Goal: Task Accomplishment & Management: Manage account settings

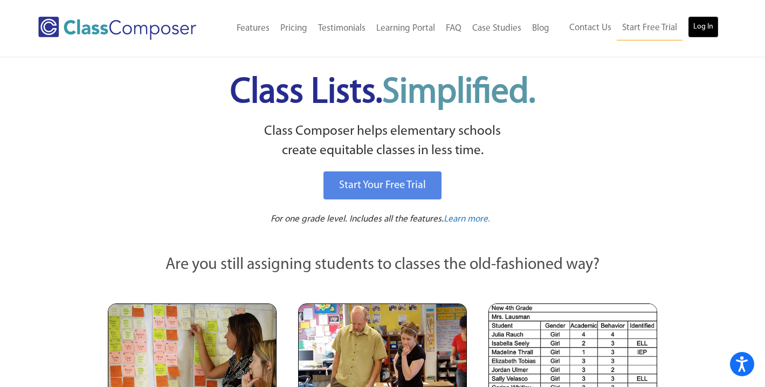
click at [704, 20] on link "Log In" at bounding box center [703, 27] width 31 height 22
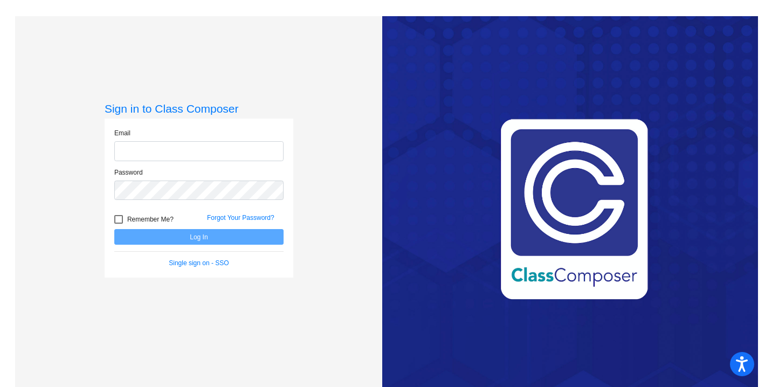
type input "[PERSON_NAME][EMAIL_ADDRESS][PERSON_NAME][DOMAIN_NAME]"
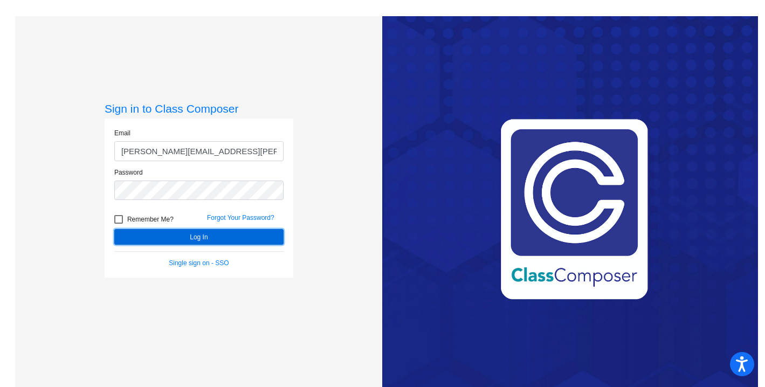
click at [199, 237] on button "Log In" at bounding box center [198, 237] width 169 height 16
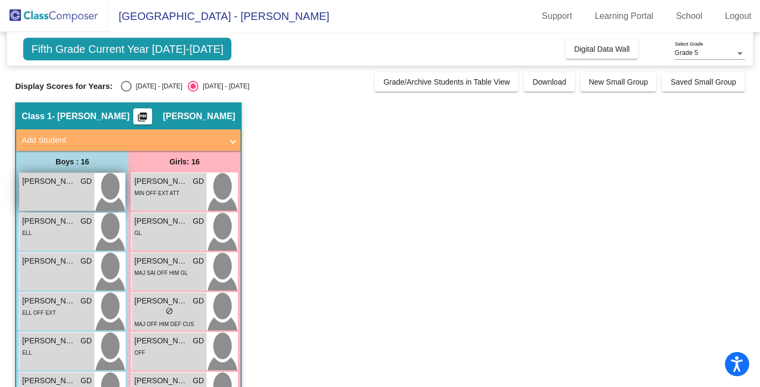
click at [65, 188] on div "[PERSON_NAME] GD lock do_not_disturb_alt" at bounding box center [56, 192] width 75 height 38
click at [92, 187] on div "[PERSON_NAME] GD lock do_not_disturb_alt" at bounding box center [56, 192] width 75 height 38
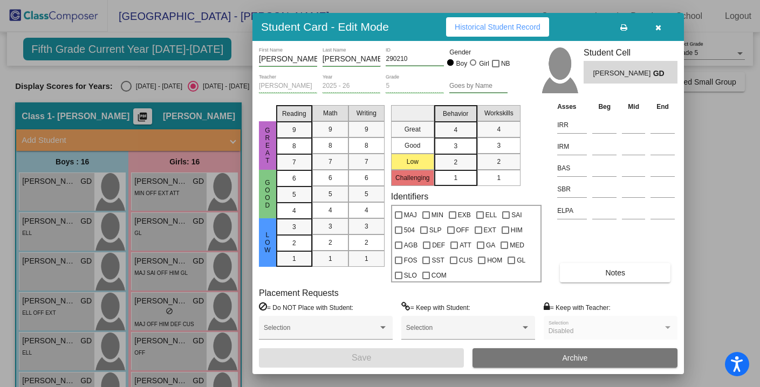
click at [728, 168] on div at bounding box center [380, 193] width 760 height 387
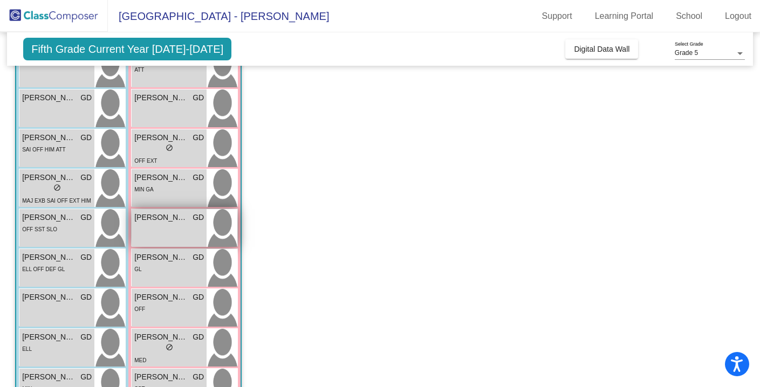
scroll to position [402, 0]
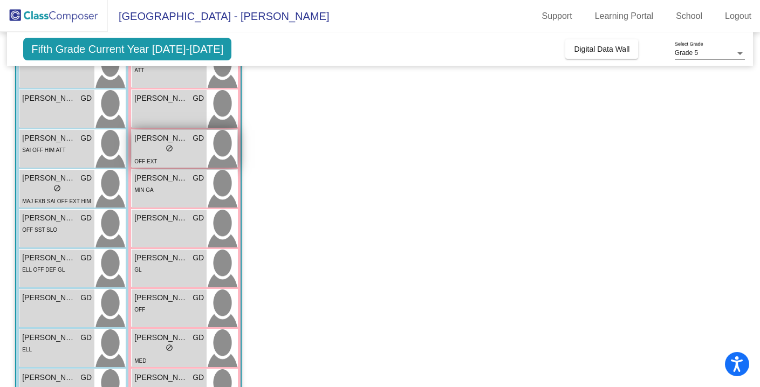
click at [164, 153] on div "lock do_not_disturb_alt" at bounding box center [169, 149] width 70 height 11
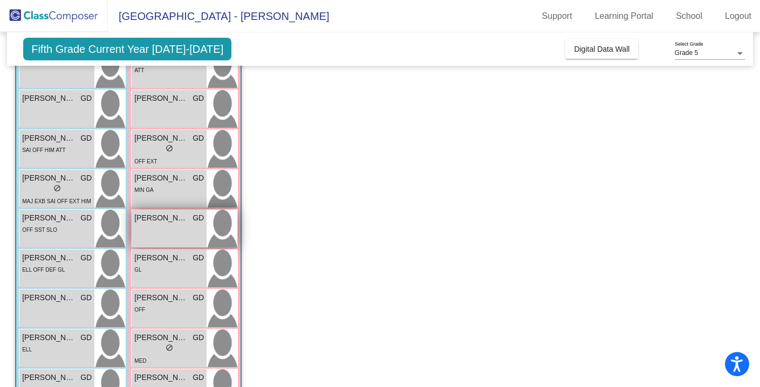
click at [220, 225] on img at bounding box center [221, 229] width 31 height 38
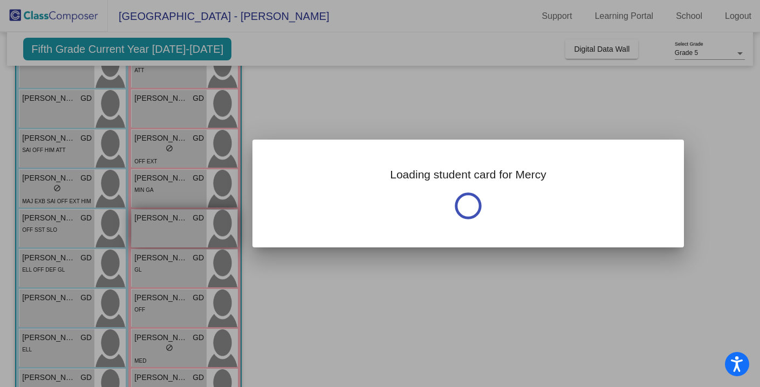
click at [220, 225] on div at bounding box center [380, 193] width 760 height 387
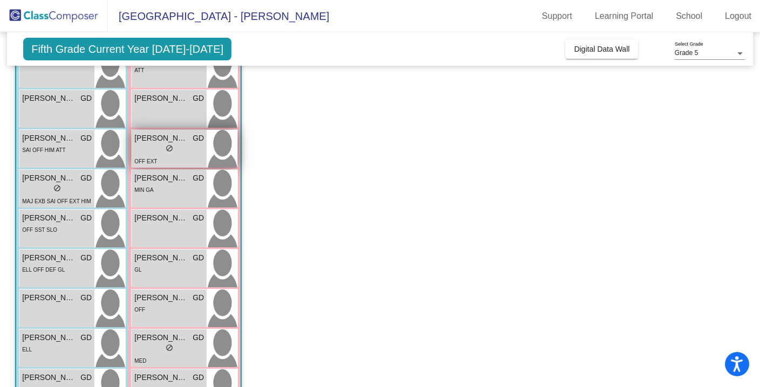
click at [197, 144] on div "lock do_not_disturb_alt" at bounding box center [169, 149] width 70 height 11
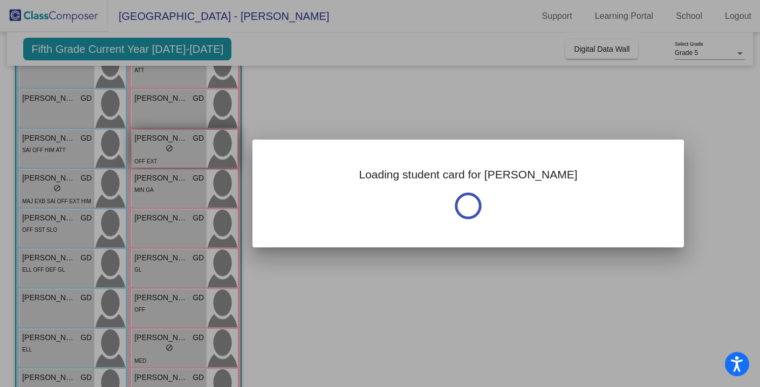
click at [197, 144] on div at bounding box center [380, 193] width 760 height 387
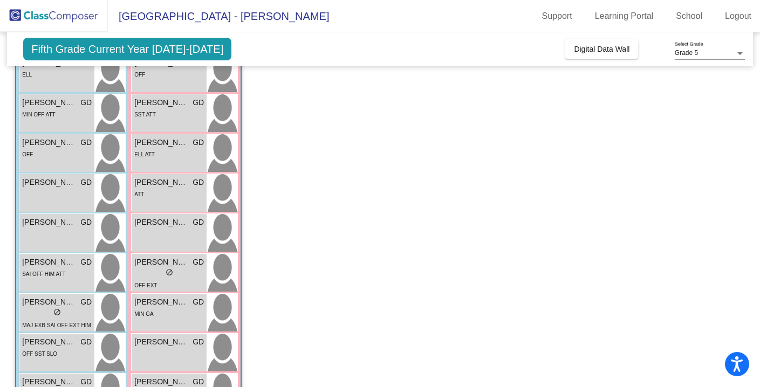
scroll to position [279, 0]
click at [156, 266] on span "[PERSON_NAME]" at bounding box center [161, 261] width 54 height 11
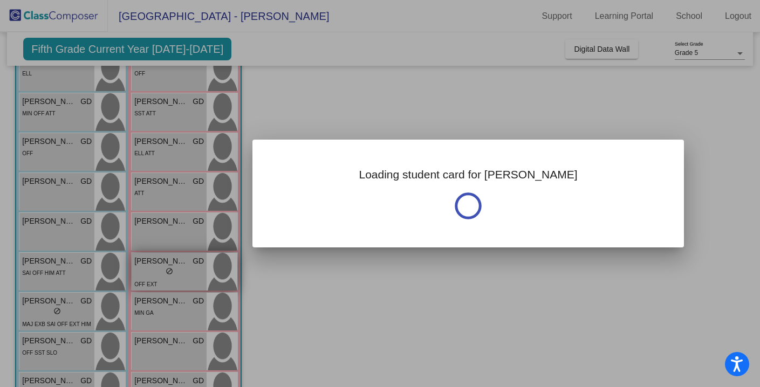
click at [156, 266] on div at bounding box center [380, 193] width 760 height 387
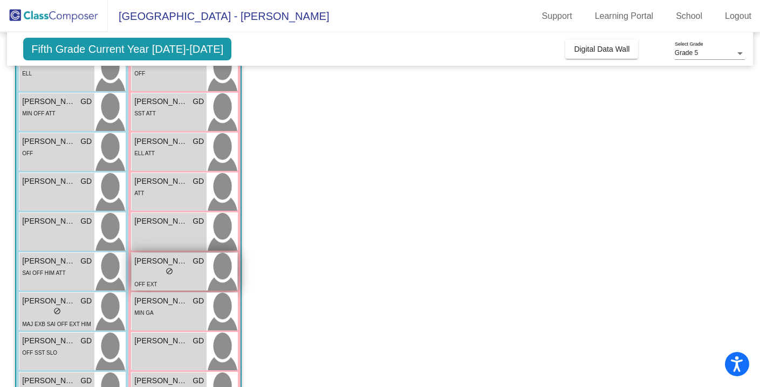
click at [156, 266] on span "[PERSON_NAME]" at bounding box center [161, 261] width 54 height 11
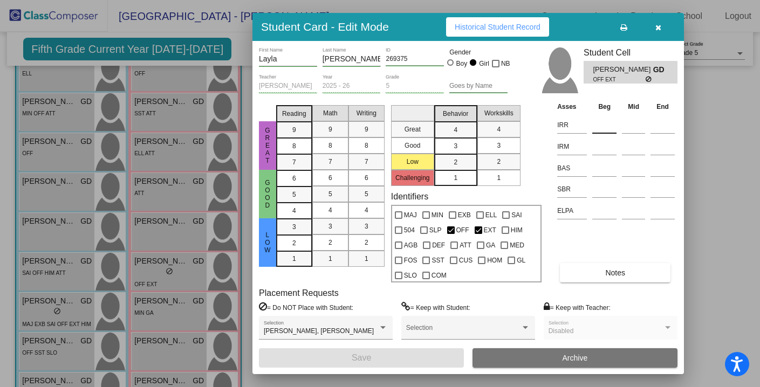
click at [607, 124] on input at bounding box center [604, 125] width 24 height 16
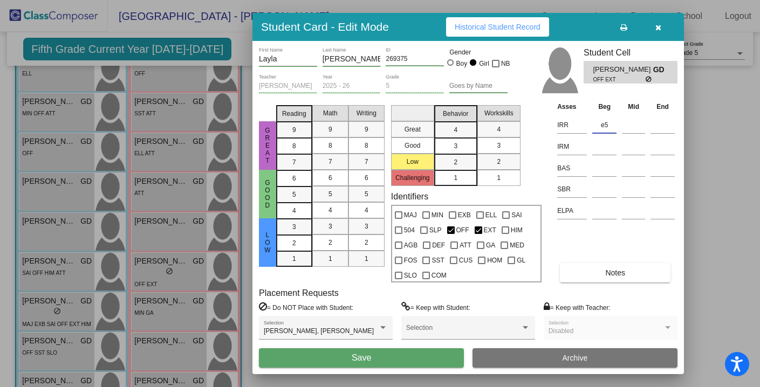
type input "e5"
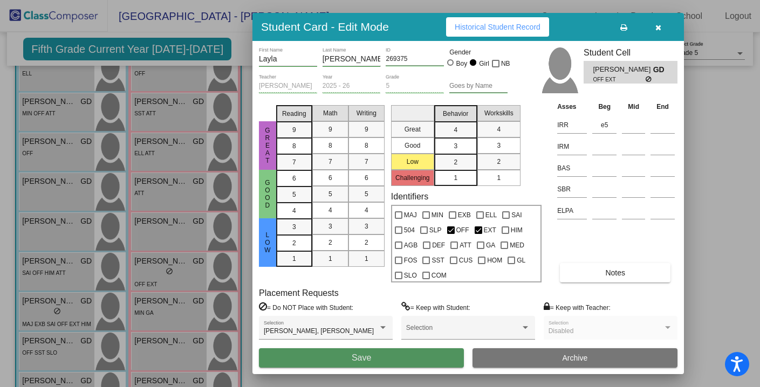
click at [387, 357] on button "Save" at bounding box center [361, 357] width 205 height 19
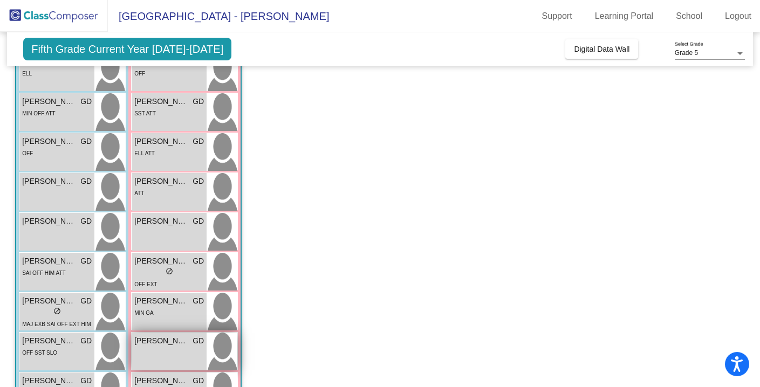
click at [184, 344] on span "[PERSON_NAME]" at bounding box center [161, 340] width 54 height 11
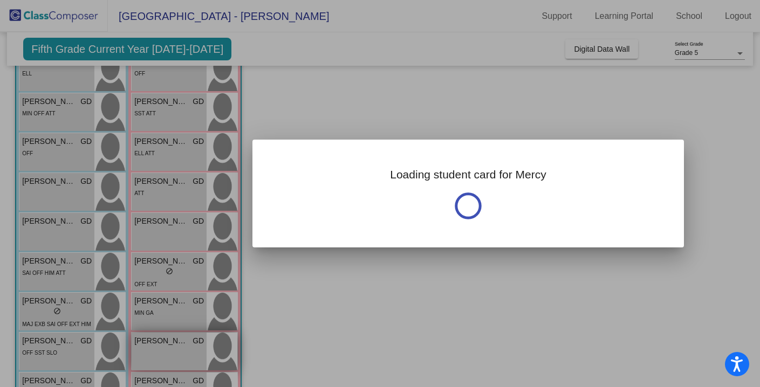
click at [184, 344] on div at bounding box center [380, 193] width 760 height 387
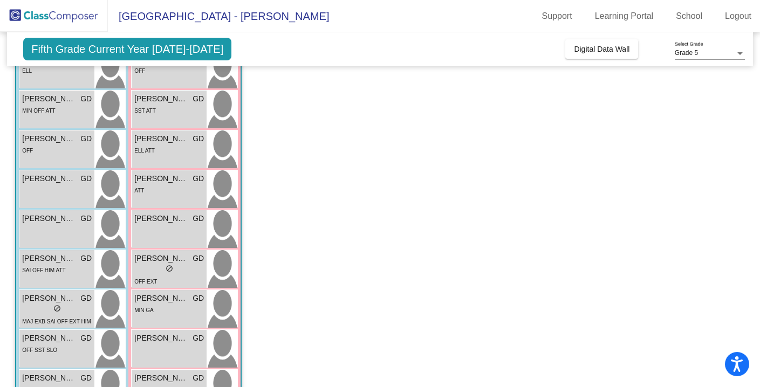
scroll to position [284, 0]
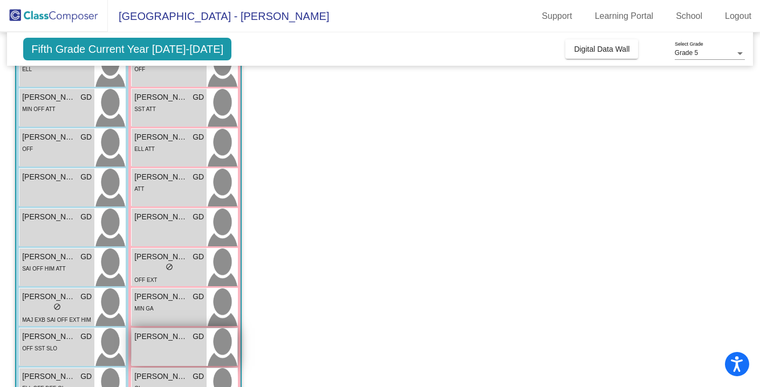
click at [164, 347] on div "[PERSON_NAME] lock do_not_disturb_alt" at bounding box center [169, 347] width 75 height 38
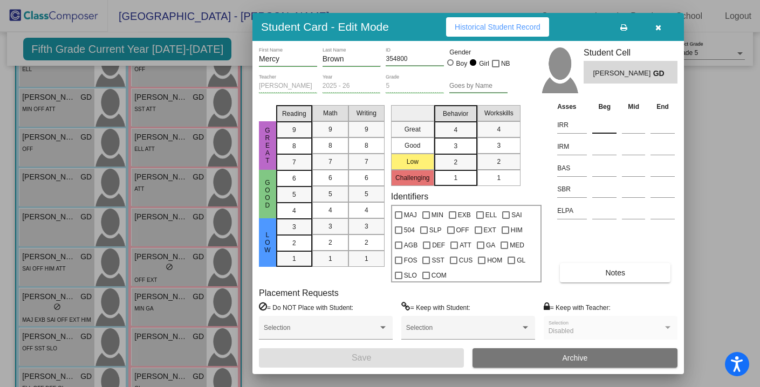
click at [600, 125] on input at bounding box center [604, 125] width 24 height 16
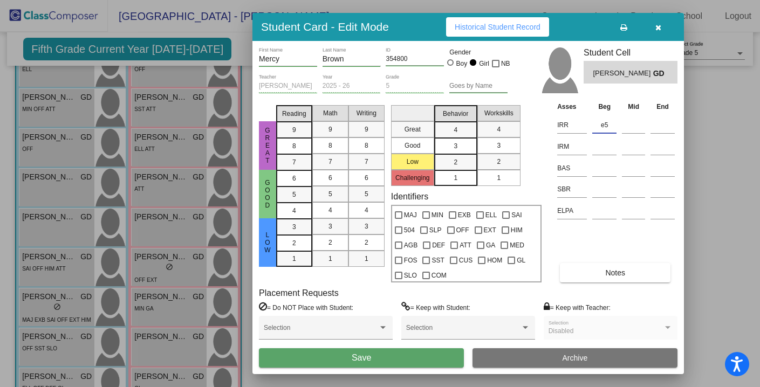
type input "e5"
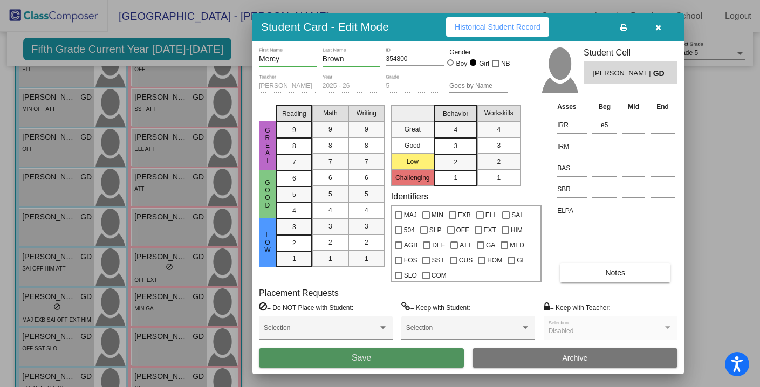
click at [378, 352] on button "Save" at bounding box center [361, 357] width 205 height 19
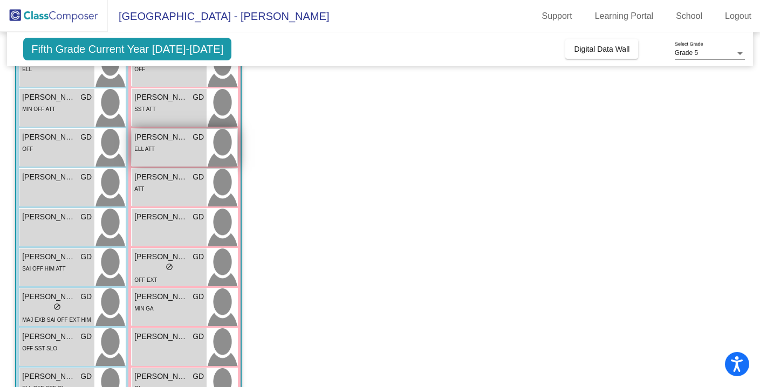
click at [172, 155] on div "[PERSON_NAME] GD lock do_not_disturb_alt ELL ATT" at bounding box center [169, 148] width 75 height 38
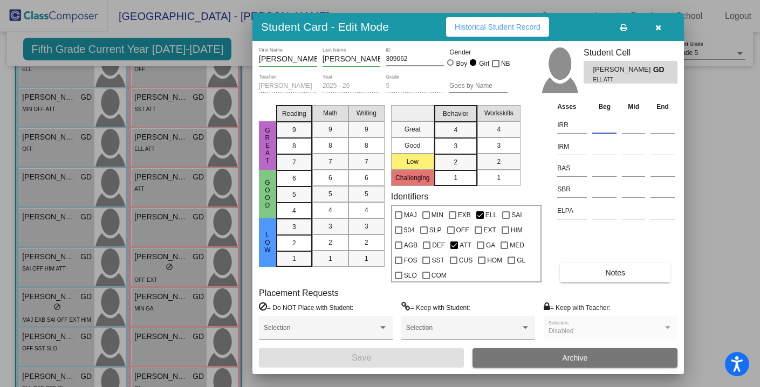
click at [593, 127] on input at bounding box center [604, 125] width 24 height 16
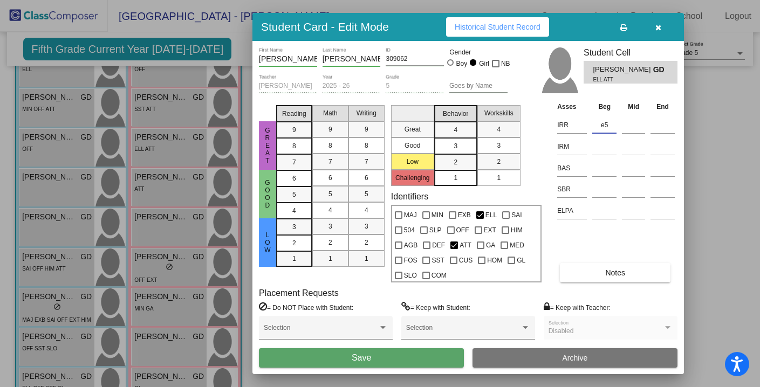
type input "e5"
click at [384, 358] on button "Save" at bounding box center [361, 357] width 205 height 19
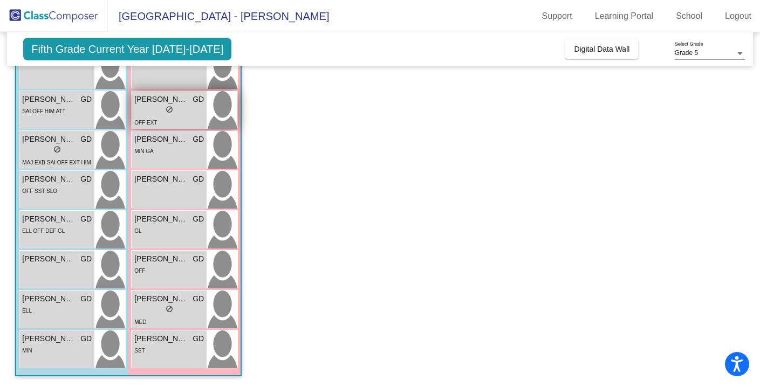
scroll to position [440, 0]
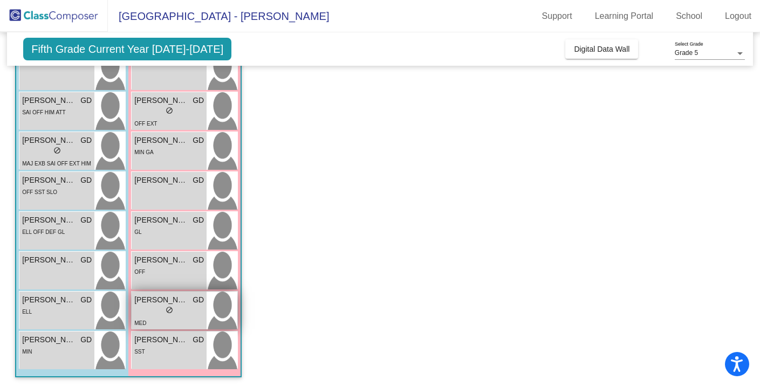
click at [163, 316] on div "lock do_not_disturb_alt" at bounding box center [169, 311] width 70 height 11
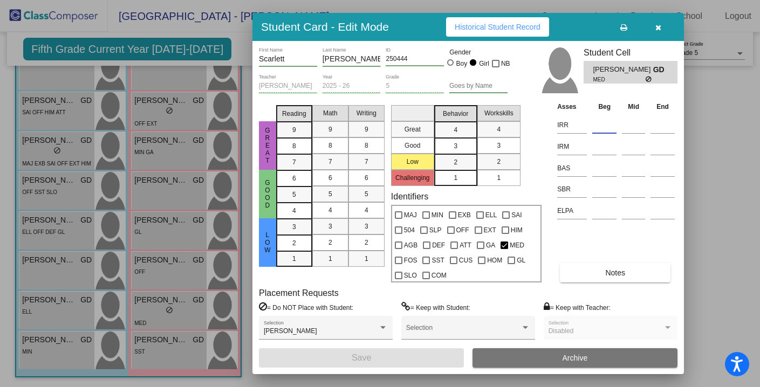
click at [594, 124] on input at bounding box center [604, 125] width 24 height 16
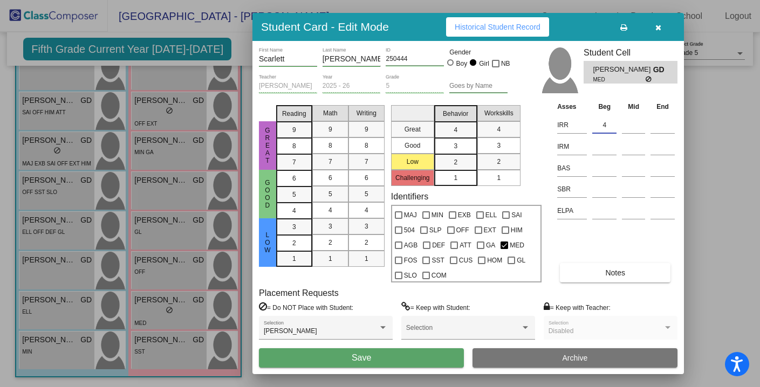
type input "4"
click at [397, 358] on button "Save" at bounding box center [361, 357] width 205 height 19
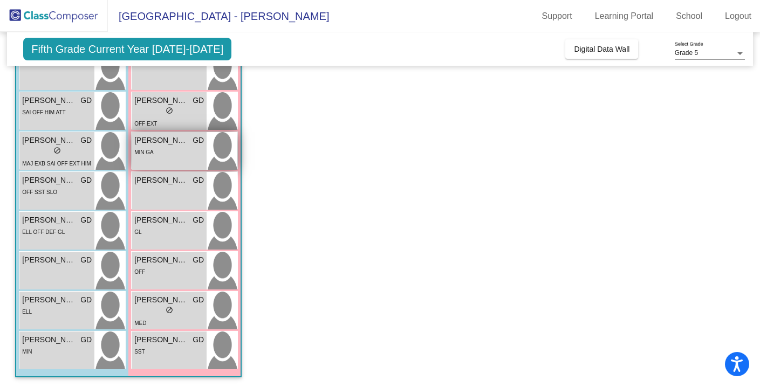
click at [183, 157] on div "Londyn [PERSON_NAME] lock do_not_disturb_alt MIN GA" at bounding box center [169, 151] width 75 height 38
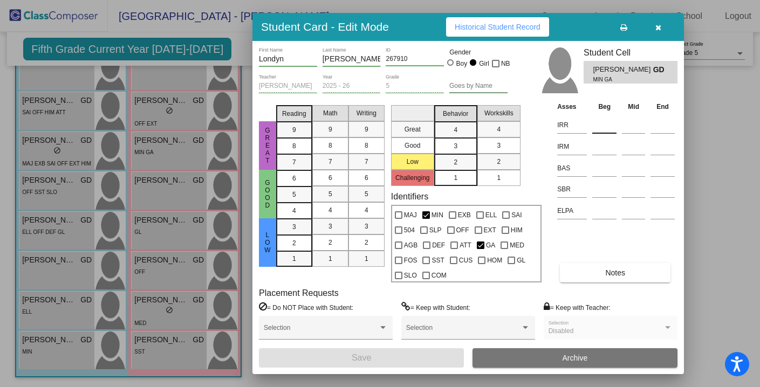
click at [596, 123] on input at bounding box center [604, 125] width 24 height 16
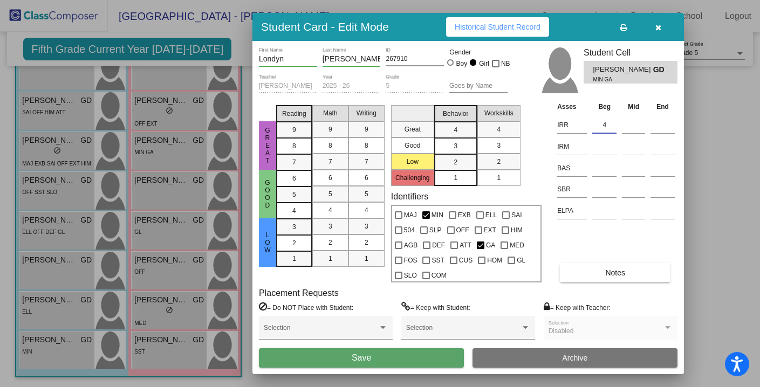
type input "4"
click at [405, 356] on button "Save" at bounding box center [361, 357] width 205 height 19
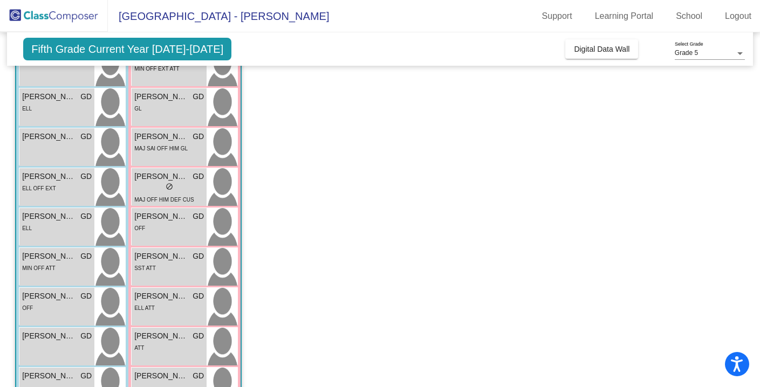
scroll to position [0, 0]
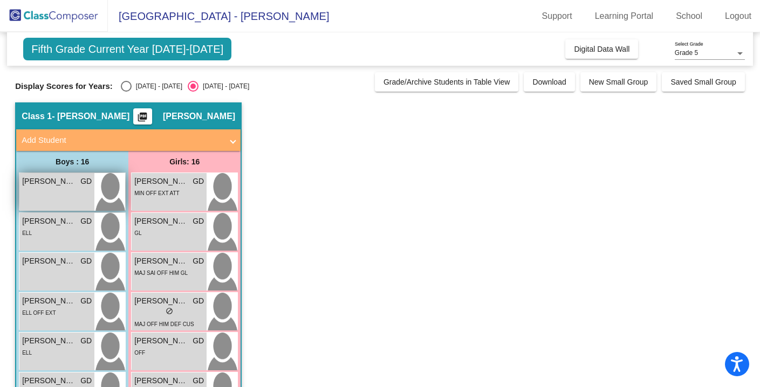
click at [57, 189] on div "[PERSON_NAME] GD lock do_not_disturb_alt" at bounding box center [56, 192] width 75 height 38
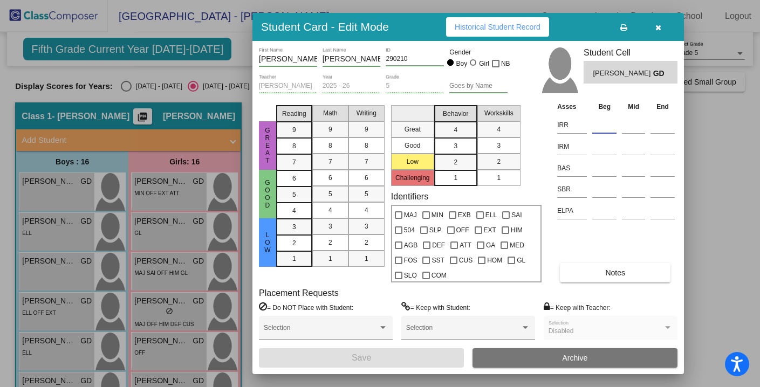
click at [604, 125] on input at bounding box center [604, 125] width 24 height 16
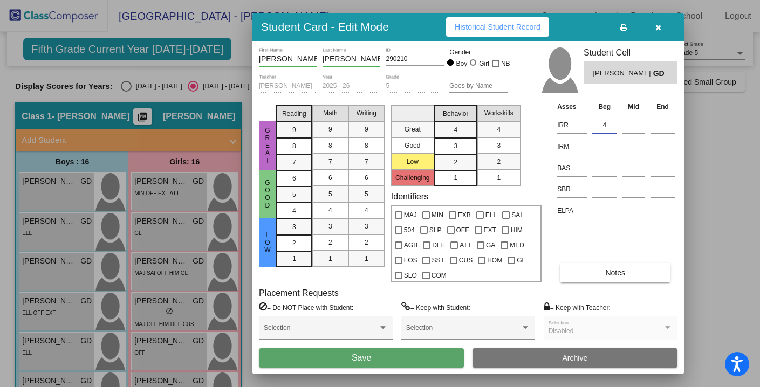
type input "4"
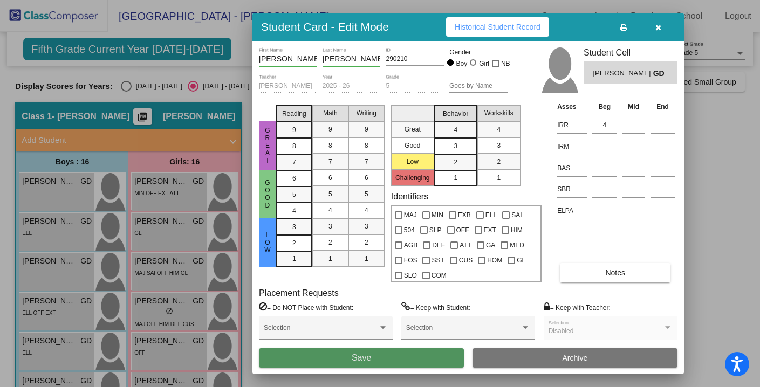
click at [388, 355] on button "Save" at bounding box center [361, 357] width 205 height 19
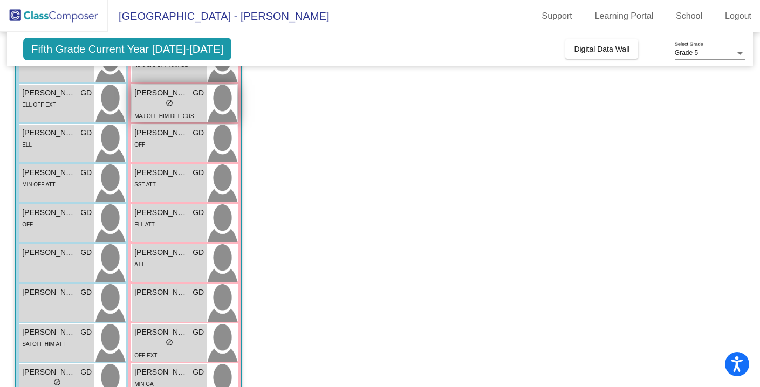
scroll to position [215, 0]
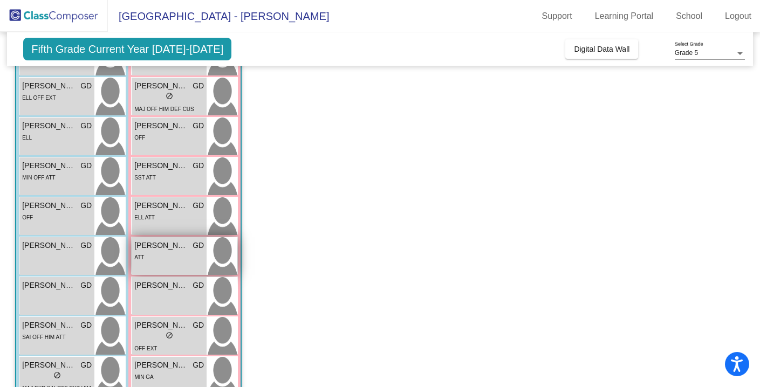
click at [182, 253] on div "ATT" at bounding box center [169, 256] width 70 height 11
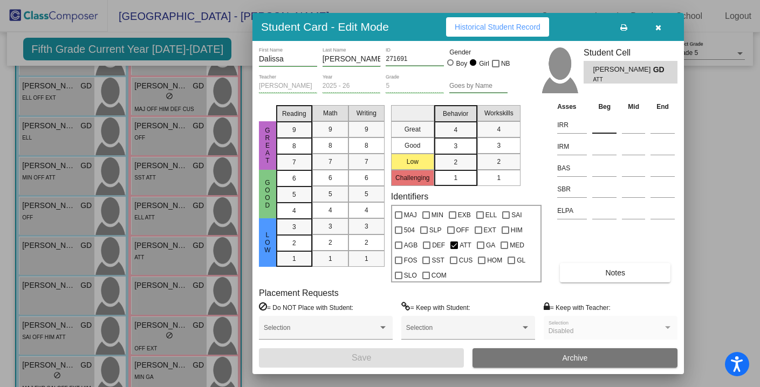
click at [597, 128] on input at bounding box center [604, 125] width 24 height 16
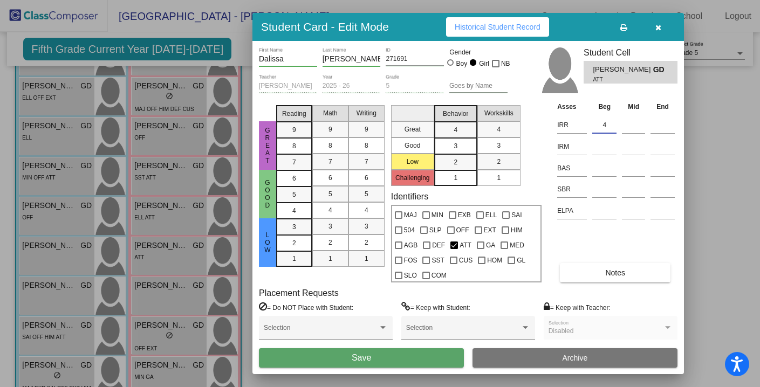
type input "4"
click at [411, 362] on button "Save" at bounding box center [361, 357] width 205 height 19
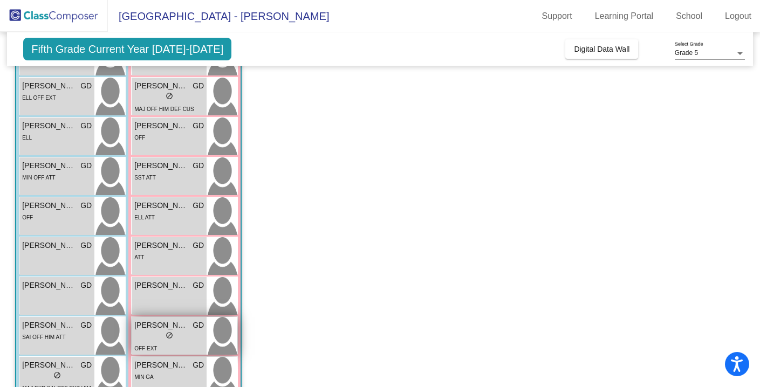
scroll to position [441, 0]
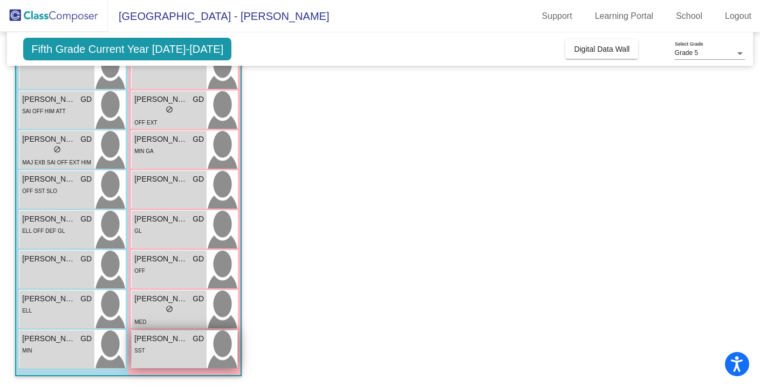
click at [176, 360] on div "[PERSON_NAME] GD lock do_not_disturb_alt SST" at bounding box center [169, 349] width 75 height 38
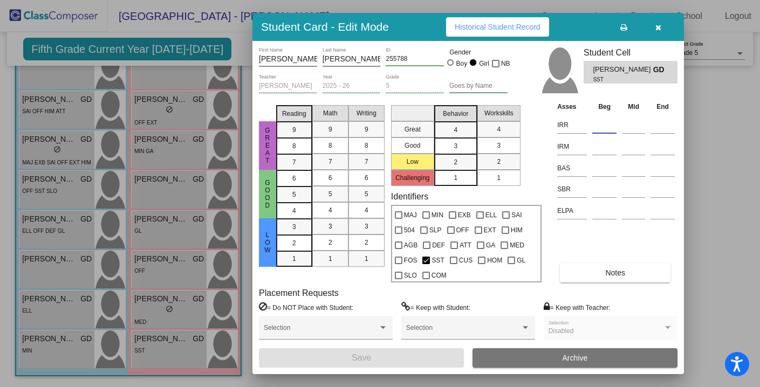
click at [602, 126] on input at bounding box center [604, 125] width 24 height 16
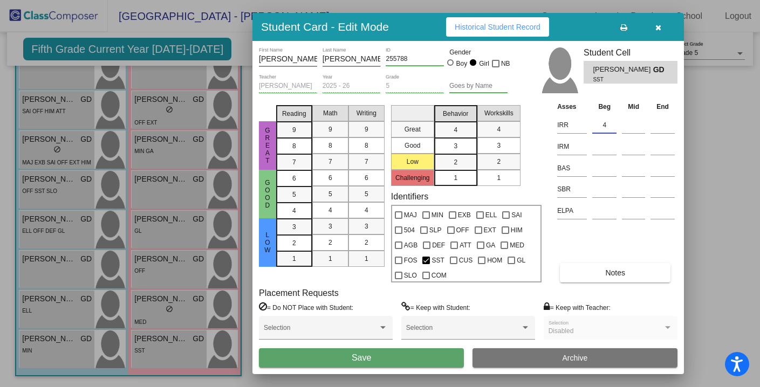
type input "4"
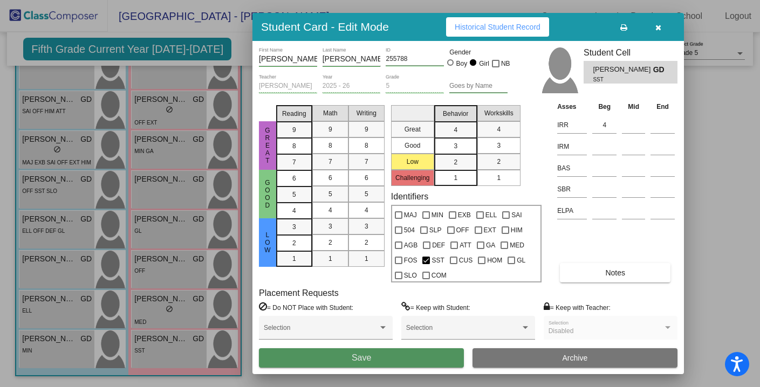
click at [405, 357] on button "Save" at bounding box center [361, 357] width 205 height 19
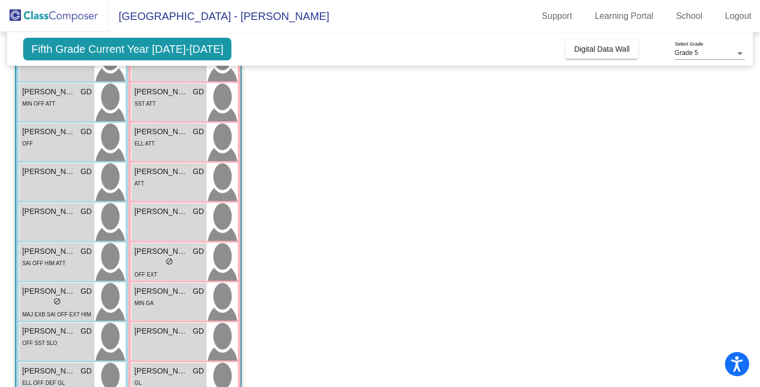
scroll to position [280, 0]
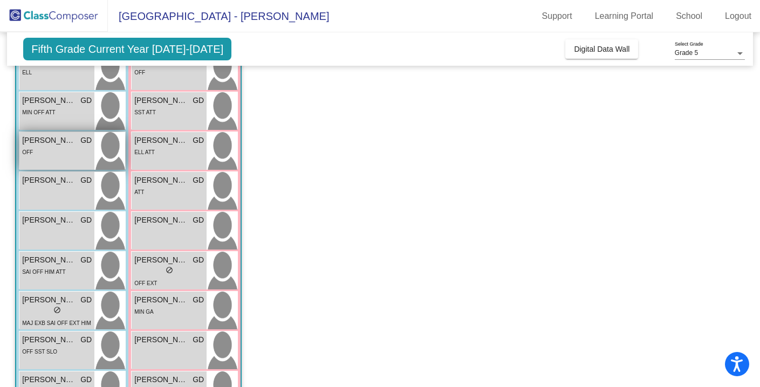
click at [70, 150] on div "OFF" at bounding box center [57, 151] width 70 height 11
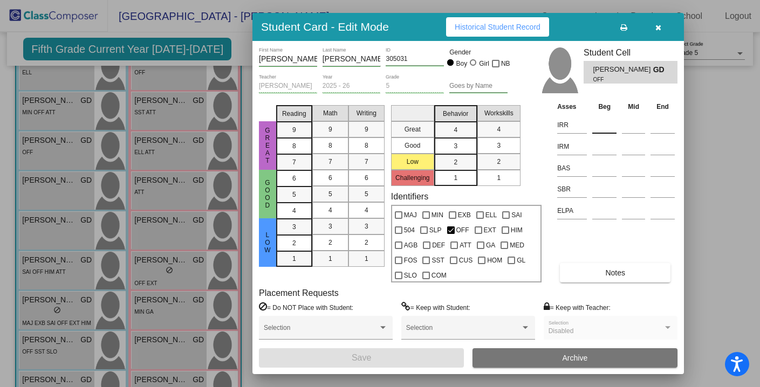
click at [600, 125] on input at bounding box center [604, 125] width 24 height 16
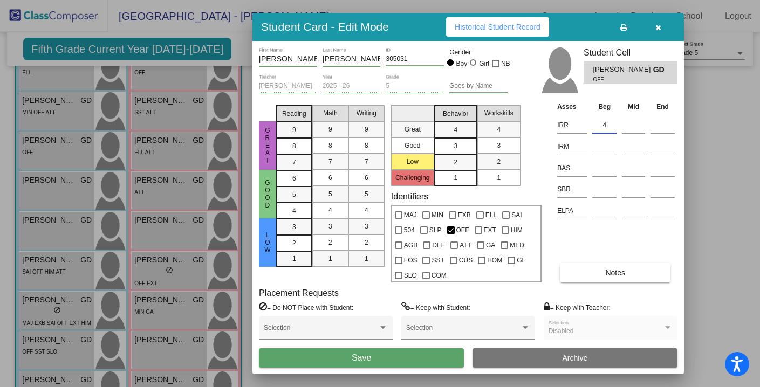
type input "4"
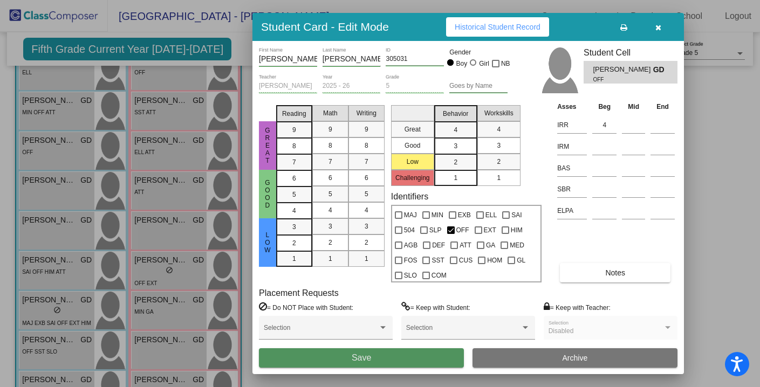
click at [400, 353] on button "Save" at bounding box center [361, 357] width 205 height 19
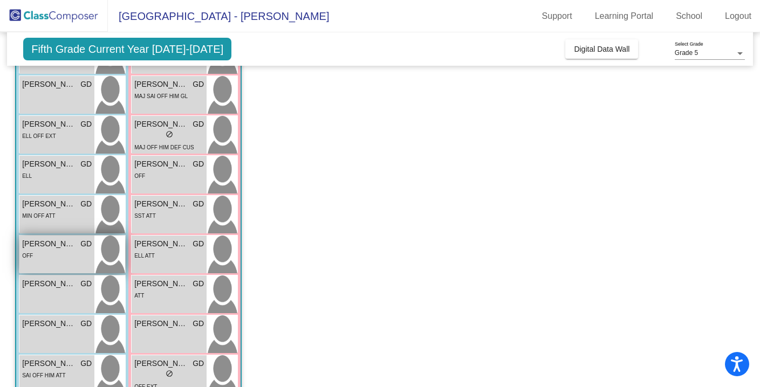
scroll to position [176, 0]
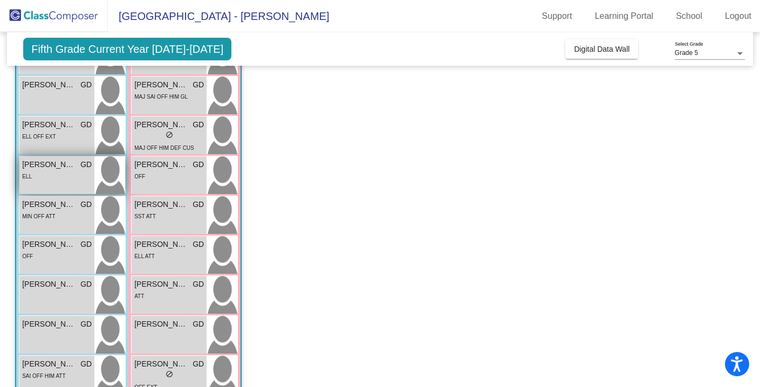
click at [57, 168] on span "[PERSON_NAME]" at bounding box center [49, 164] width 54 height 11
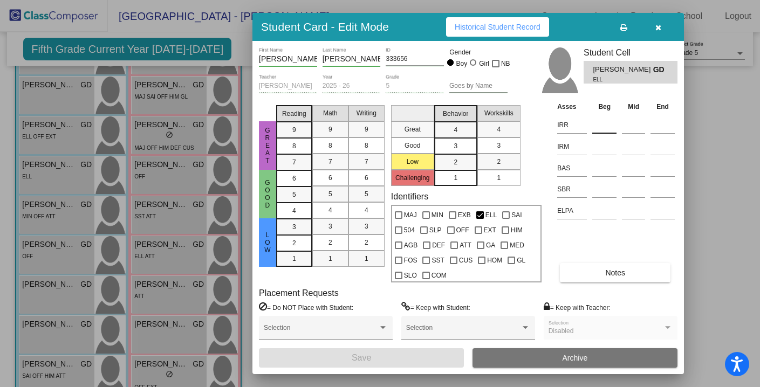
click at [596, 120] on input at bounding box center [604, 125] width 24 height 16
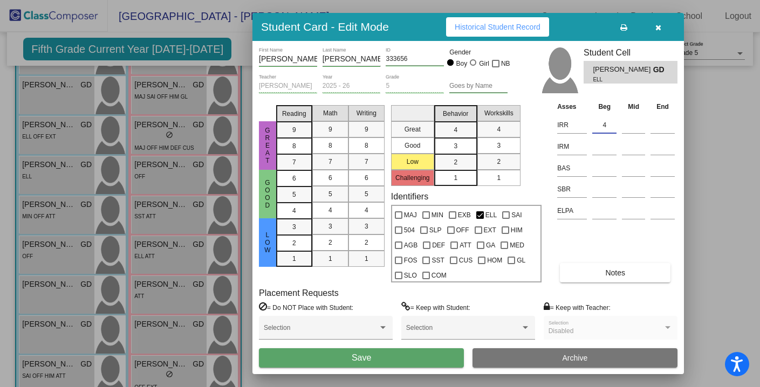
type input "4"
click at [393, 354] on button "Save" at bounding box center [361, 357] width 205 height 19
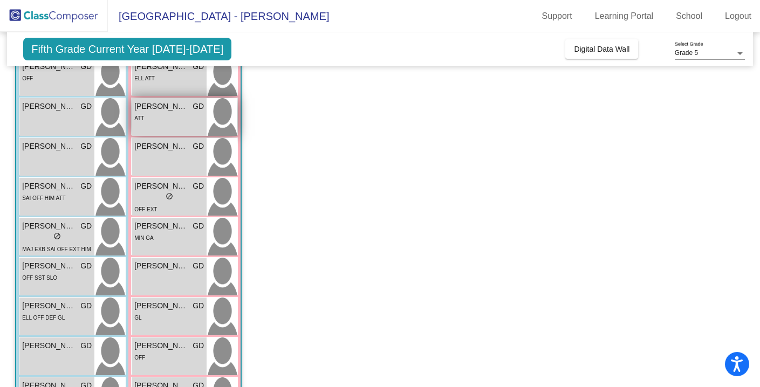
scroll to position [356, 0]
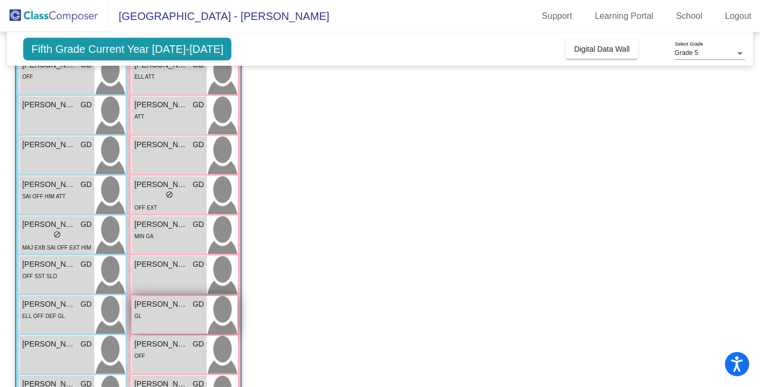
click at [175, 318] on div "GL" at bounding box center [169, 315] width 70 height 11
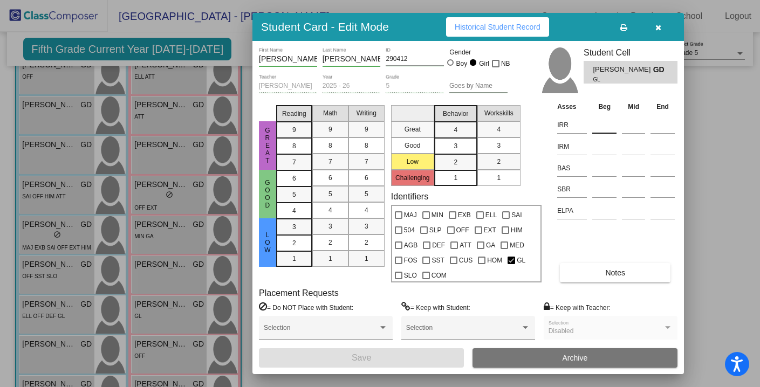
click at [598, 122] on input at bounding box center [604, 125] width 24 height 16
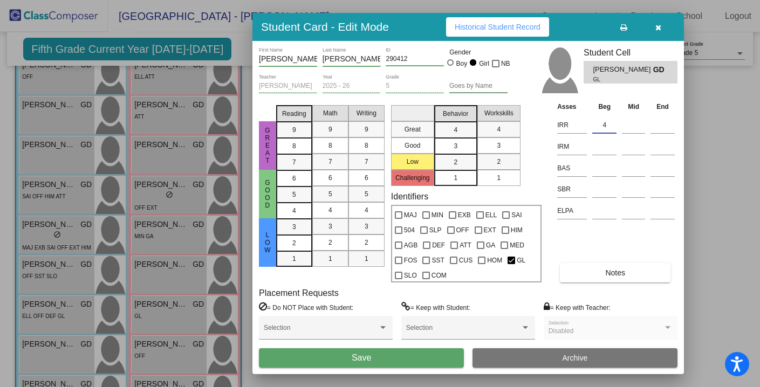
type input "4"
click at [391, 352] on button "Save" at bounding box center [361, 357] width 205 height 19
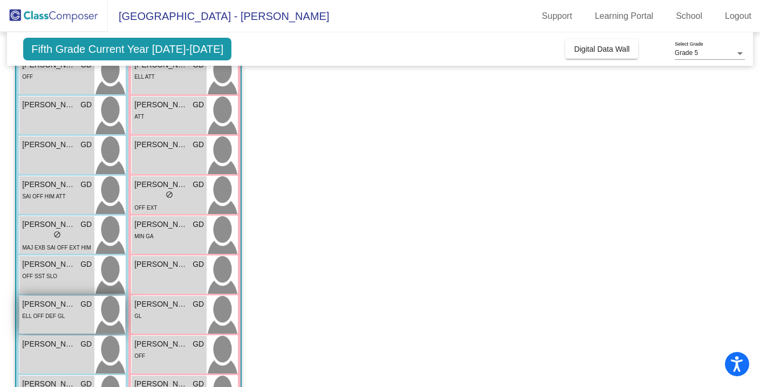
scroll to position [441, 0]
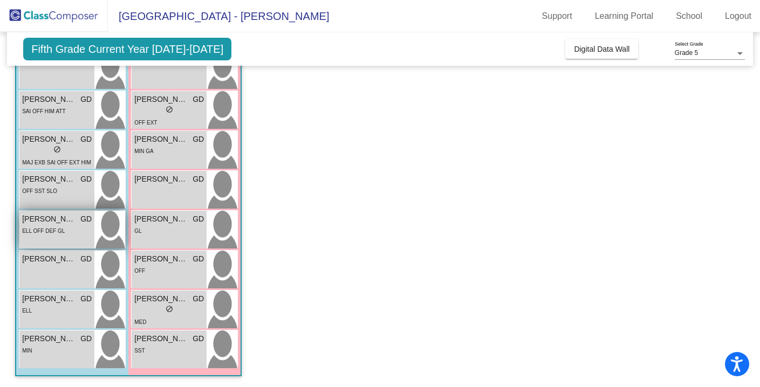
click at [66, 329] on div "[PERSON_NAME] GD lock do_not_disturb_alt [PERSON_NAME] GD lock do_not_disturb_a…" at bounding box center [72, 51] width 107 height 638
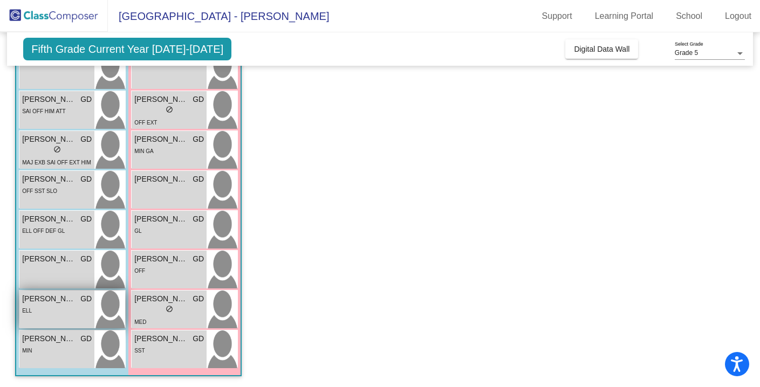
click at [60, 306] on div "ELL" at bounding box center [57, 310] width 70 height 11
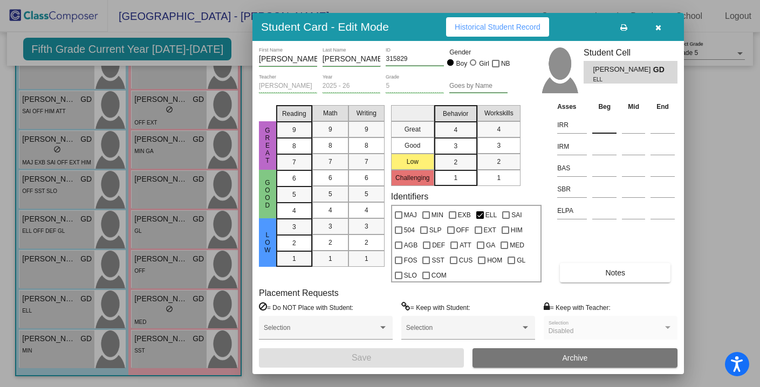
click at [594, 128] on input at bounding box center [604, 125] width 24 height 16
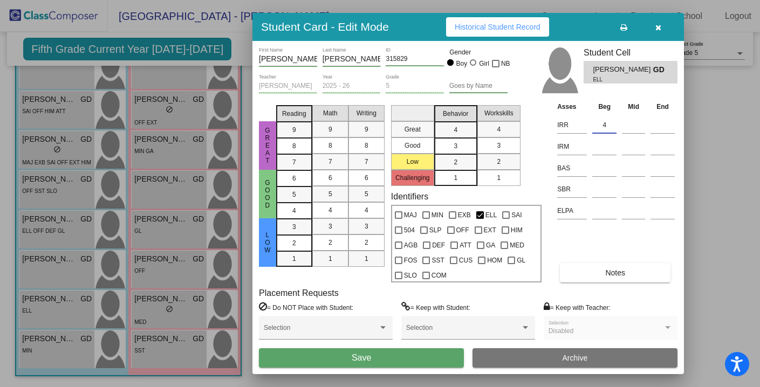
type input "4"
click at [419, 354] on button "Save" at bounding box center [361, 357] width 205 height 19
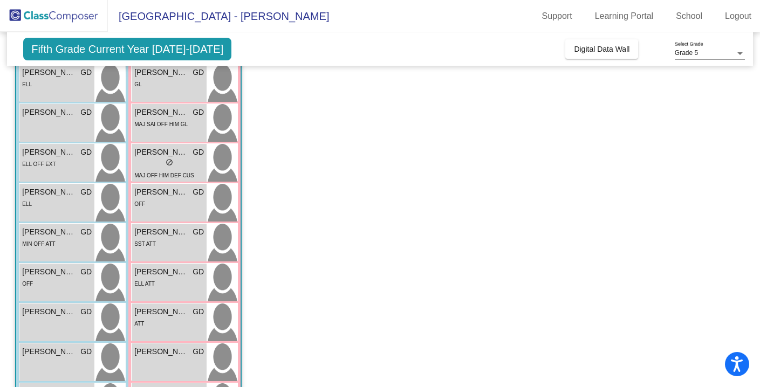
scroll to position [329, 0]
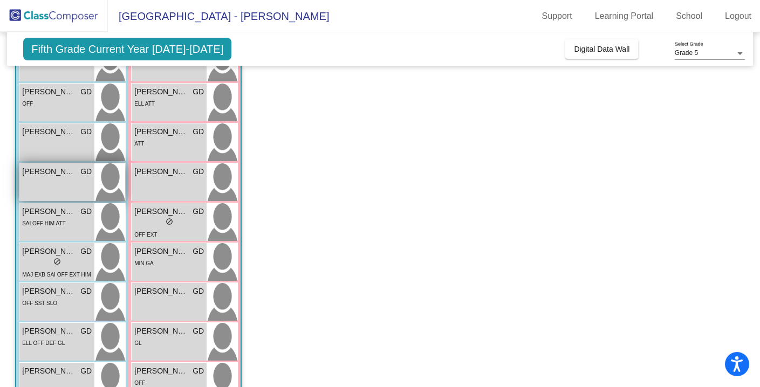
click at [52, 176] on span "[PERSON_NAME]" at bounding box center [49, 171] width 54 height 11
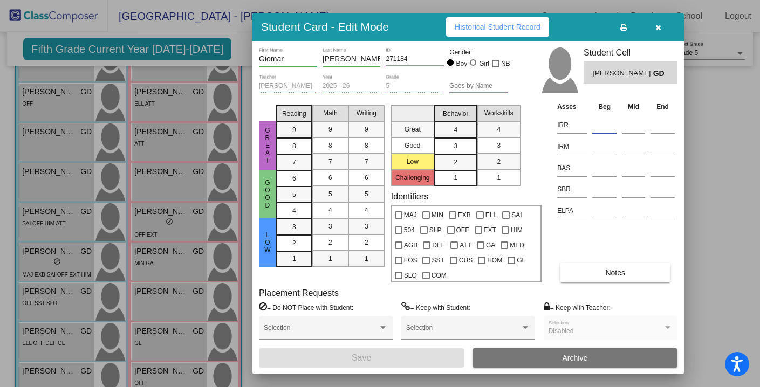
click at [607, 126] on input at bounding box center [604, 125] width 24 height 16
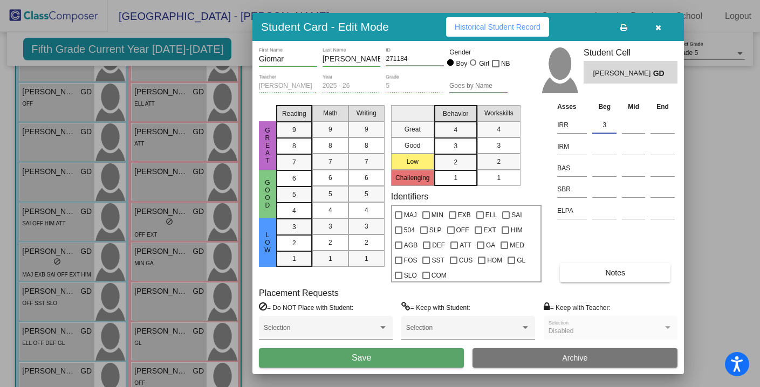
type input "3"
click at [383, 356] on button "Save" at bounding box center [361, 357] width 205 height 19
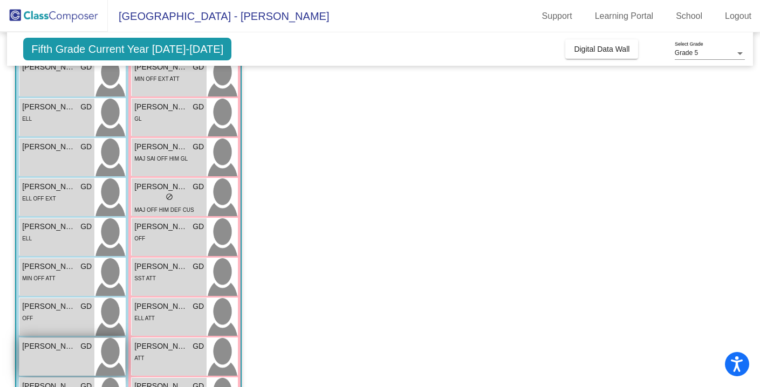
scroll to position [108, 0]
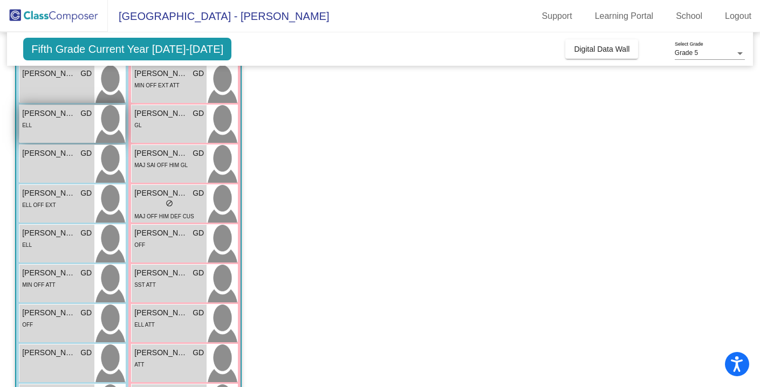
click at [52, 126] on div "ELL" at bounding box center [57, 124] width 70 height 11
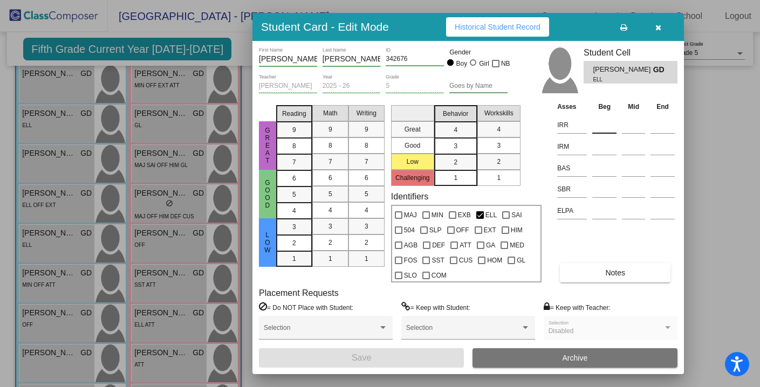
click at [600, 125] on input at bounding box center [604, 125] width 24 height 16
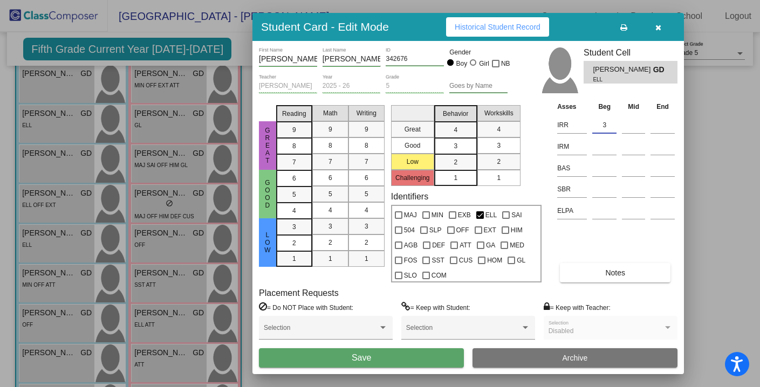
type input "3"
click at [381, 356] on button "Save" at bounding box center [361, 357] width 205 height 19
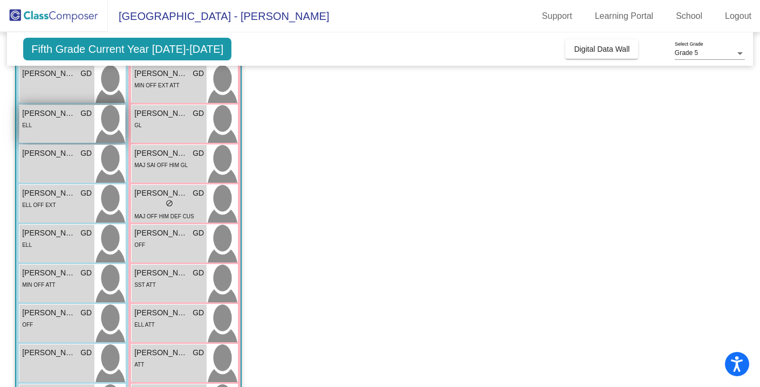
click at [72, 119] on div "ELL" at bounding box center [57, 124] width 70 height 11
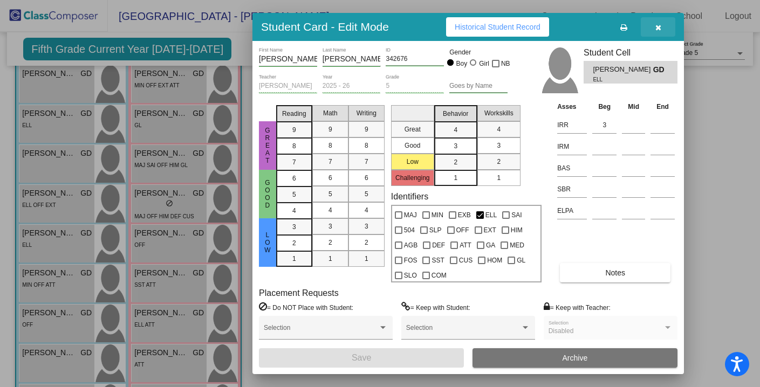
click at [655, 27] on icon "button" at bounding box center [658, 28] width 6 height 8
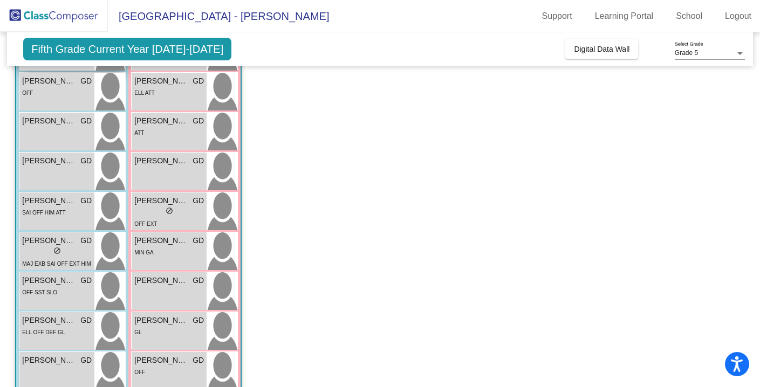
scroll to position [341, 0]
click at [50, 301] on div "[PERSON_NAME] [PERSON_NAME] lock do_not_disturb_alt OFF SST SLO" at bounding box center [56, 290] width 75 height 38
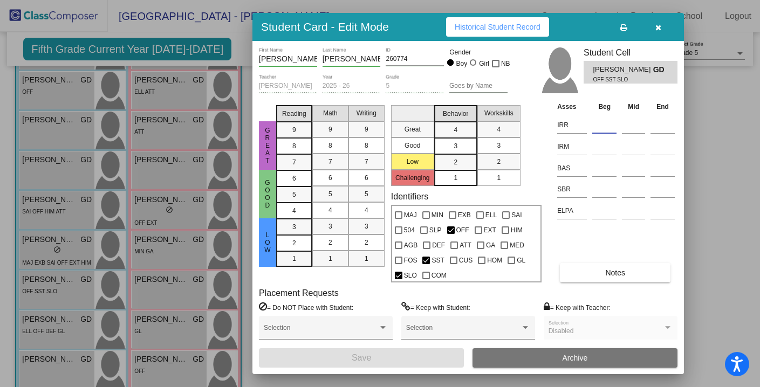
click at [598, 124] on input at bounding box center [604, 125] width 24 height 16
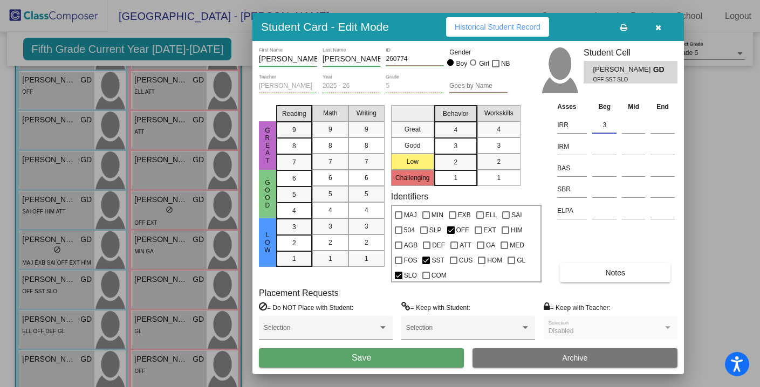
type input "3"
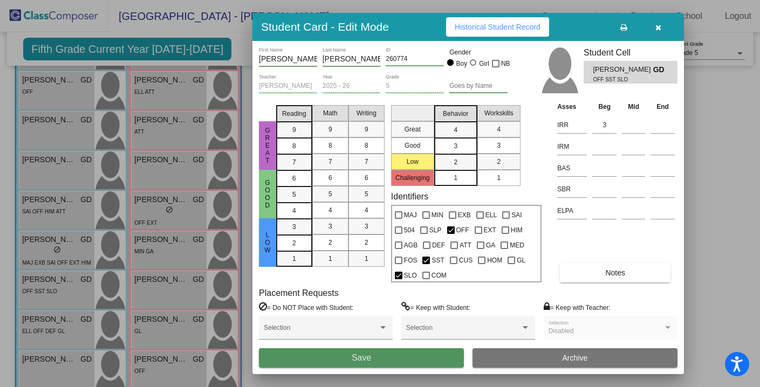
click at [398, 353] on button "Save" at bounding box center [361, 357] width 205 height 19
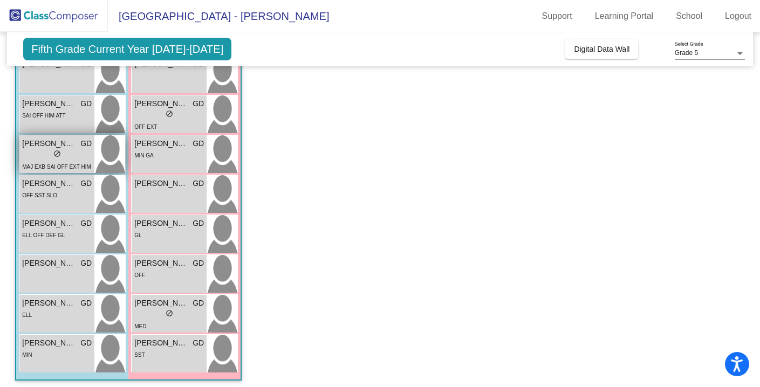
scroll to position [441, 0]
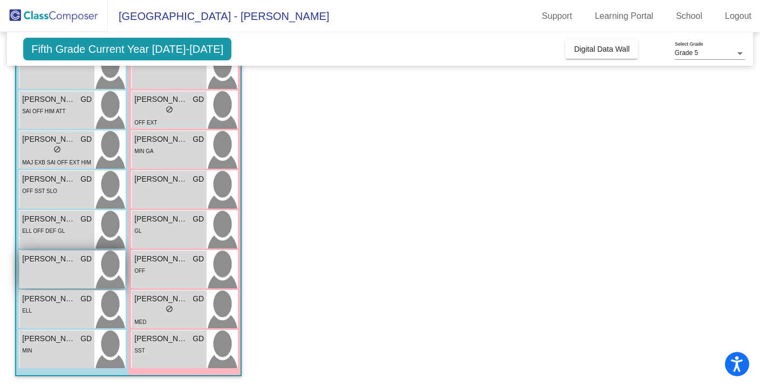
click at [70, 268] on div "[PERSON_NAME] GD lock do_not_disturb_alt" at bounding box center [56, 270] width 75 height 38
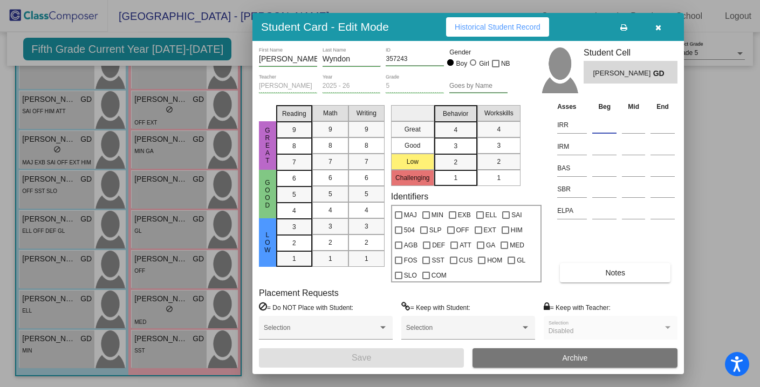
click at [610, 131] on input at bounding box center [604, 125] width 24 height 16
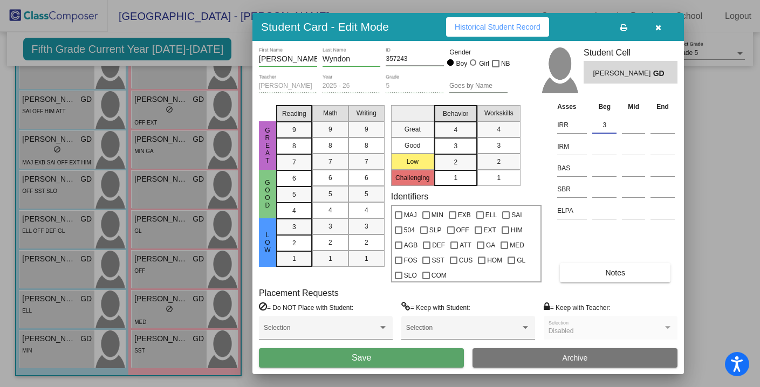
type input "3"
click at [414, 357] on button "Save" at bounding box center [361, 357] width 205 height 19
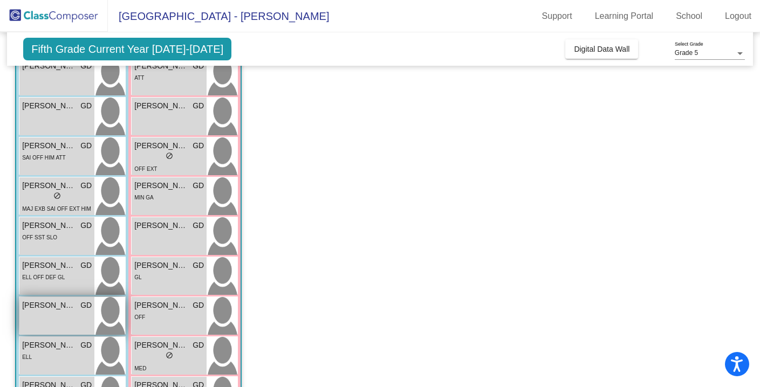
scroll to position [395, 0]
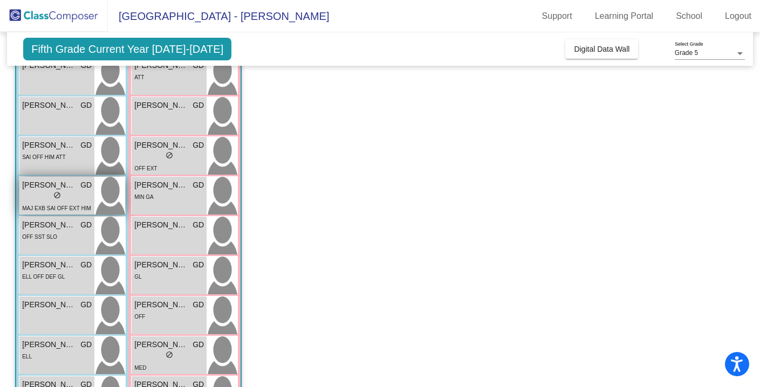
click at [52, 188] on span "[PERSON_NAME]" at bounding box center [49, 185] width 54 height 11
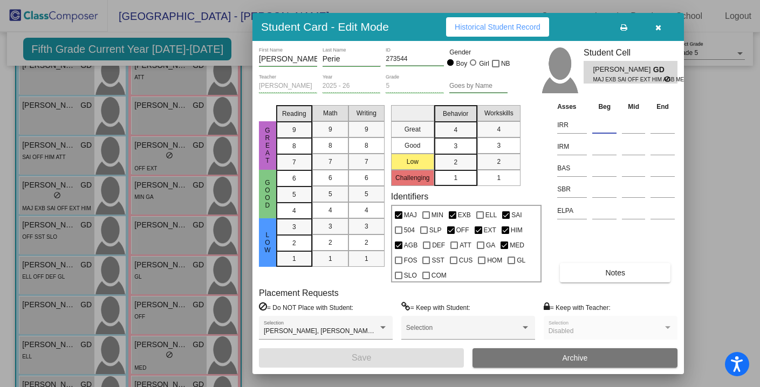
click at [603, 122] on input at bounding box center [604, 125] width 24 height 16
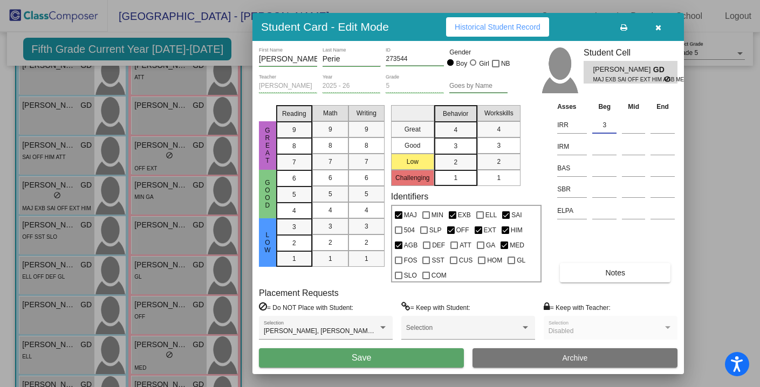
type input "3"
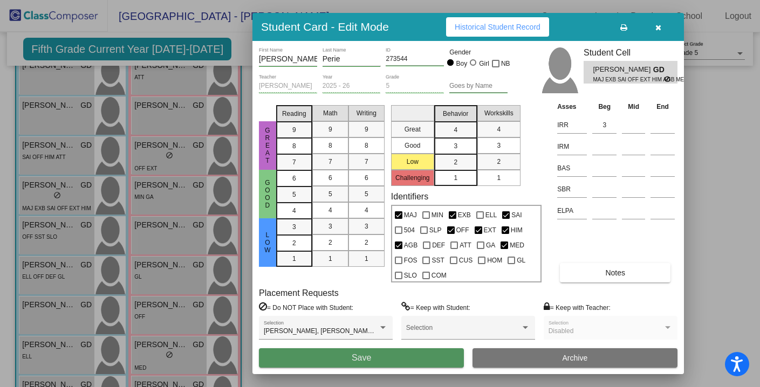
click at [392, 353] on button "Save" at bounding box center [361, 357] width 205 height 19
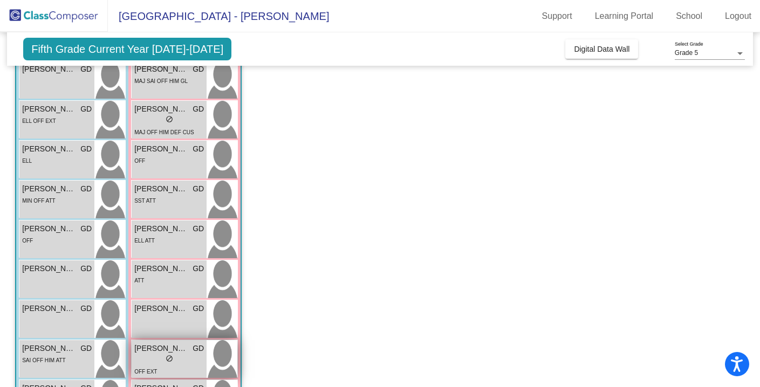
scroll to position [0, 0]
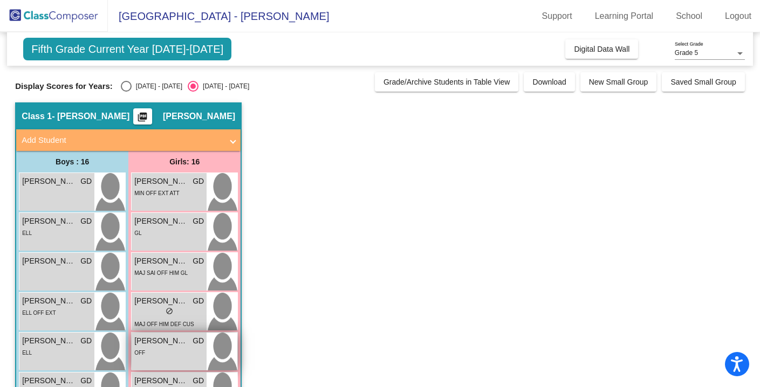
click at [153, 348] on div "OFF" at bounding box center [169, 352] width 70 height 11
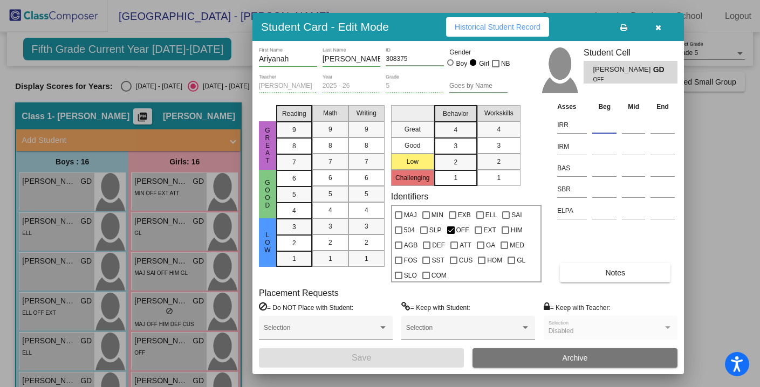
click at [594, 123] on input at bounding box center [604, 125] width 24 height 16
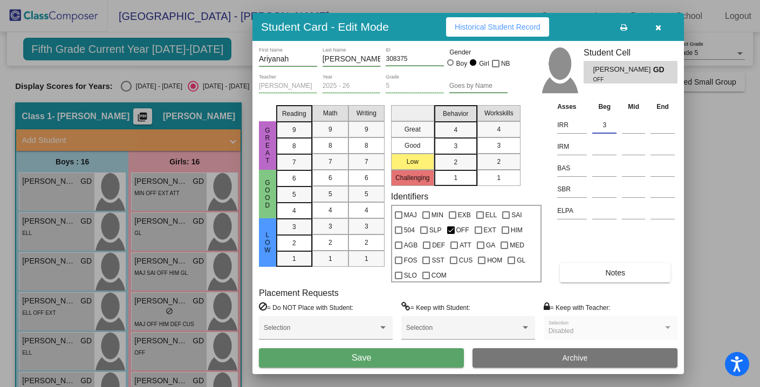
type input "3"
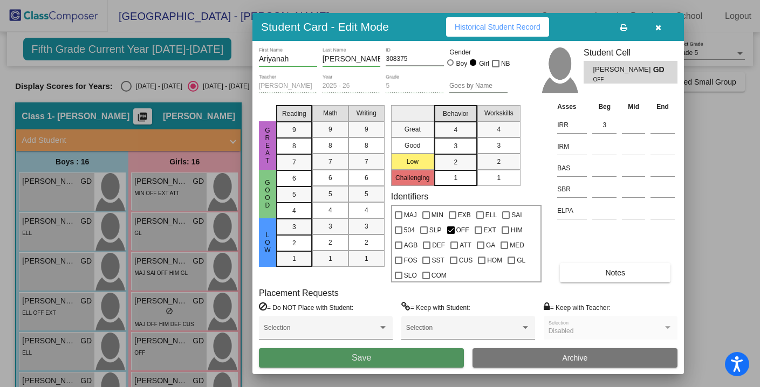
click at [409, 360] on button "Save" at bounding box center [361, 357] width 205 height 19
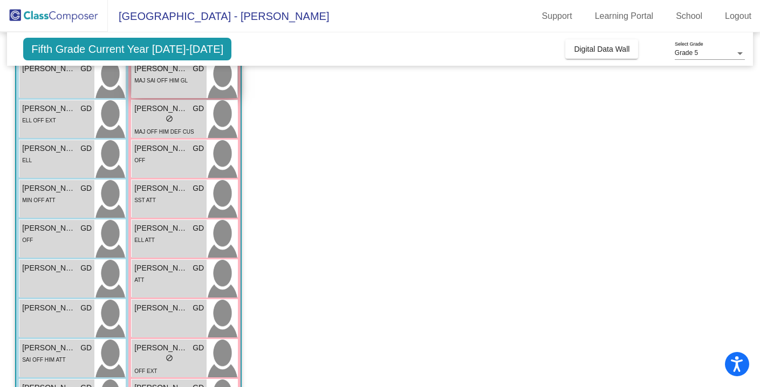
scroll to position [291, 0]
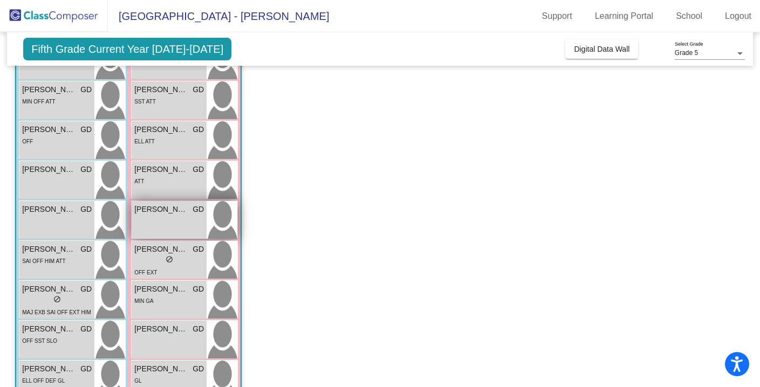
click at [178, 218] on div "[PERSON_NAME] GD lock do_not_disturb_alt" at bounding box center [169, 220] width 75 height 38
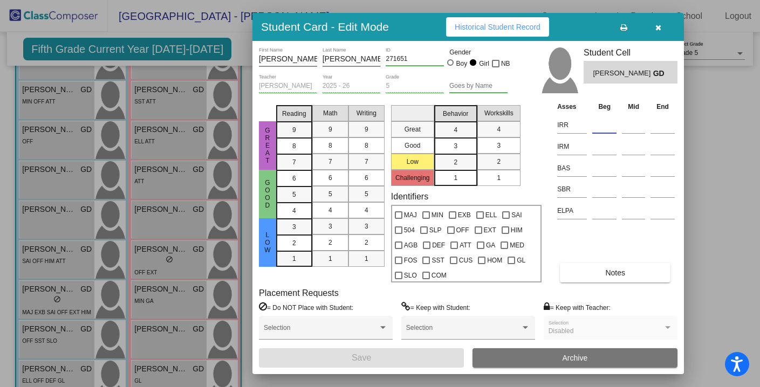
click at [603, 125] on input at bounding box center [604, 125] width 24 height 16
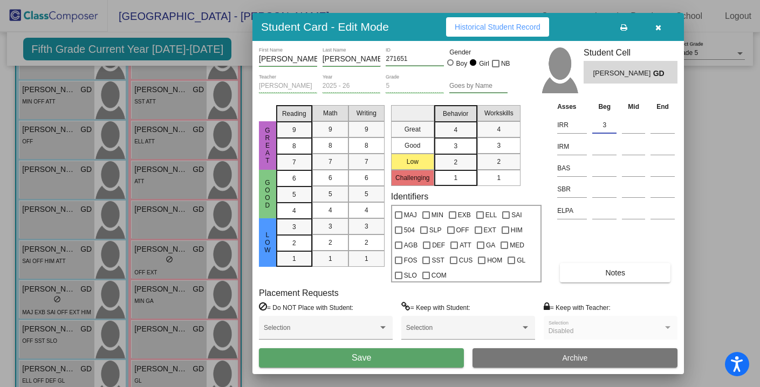
type input "3"
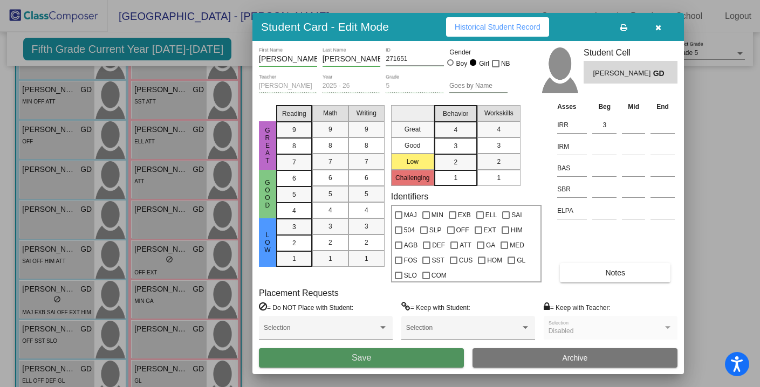
click at [425, 352] on button "Save" at bounding box center [361, 357] width 205 height 19
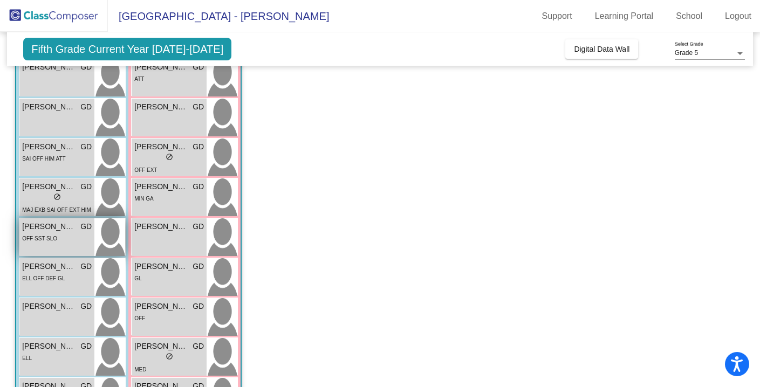
scroll to position [395, 0]
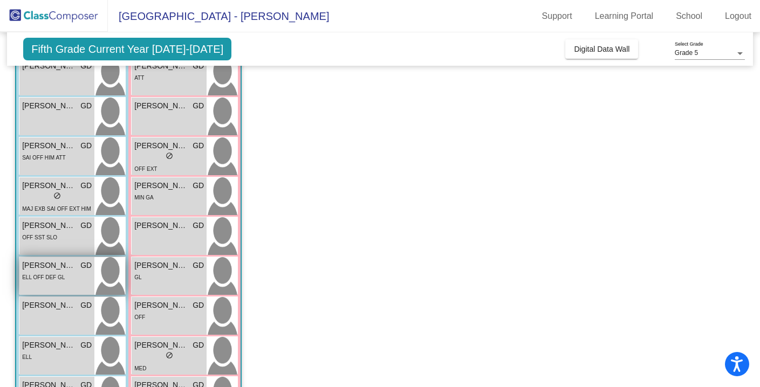
click at [80, 278] on div "ELL OFF DEF GL" at bounding box center [57, 276] width 70 height 11
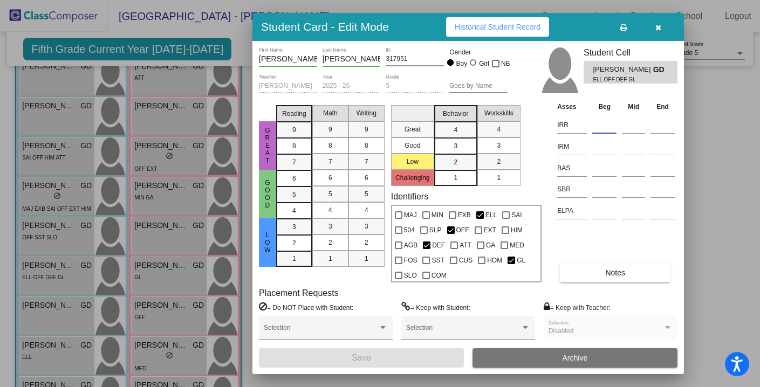
click at [601, 121] on input at bounding box center [604, 125] width 24 height 16
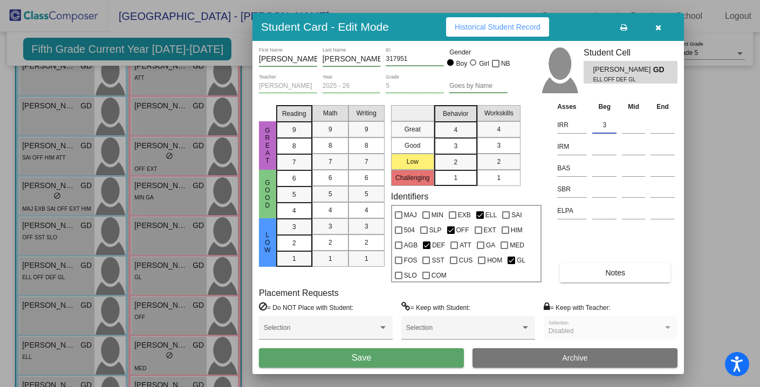
type input "3"
click at [397, 362] on button "Save" at bounding box center [361, 357] width 205 height 19
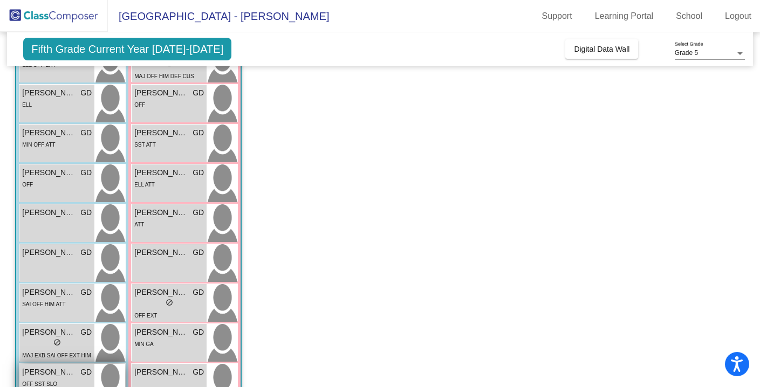
scroll to position [245, 0]
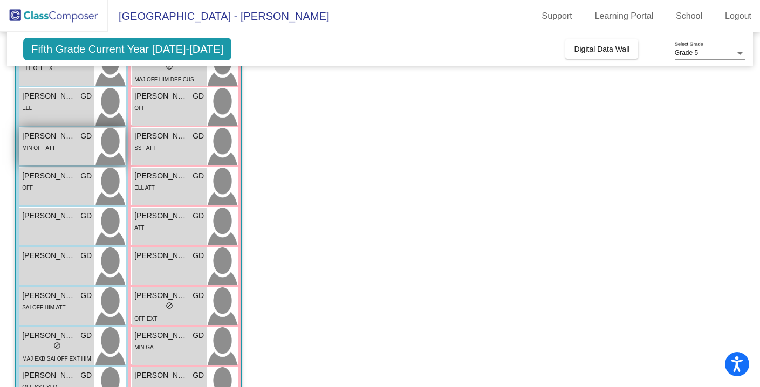
click at [59, 150] on div "MIN OFF ATT" at bounding box center [57, 147] width 70 height 11
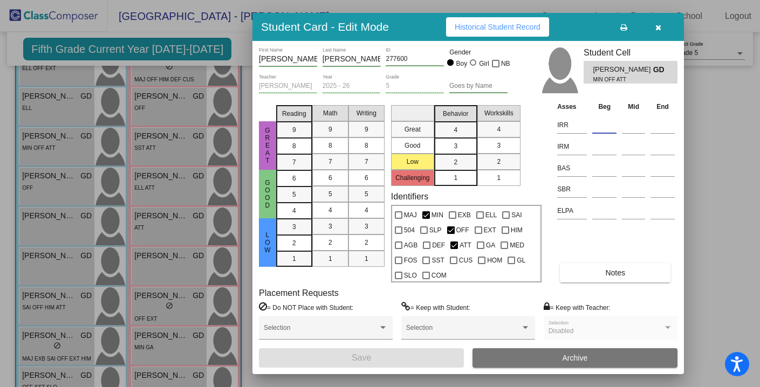
click at [600, 123] on input at bounding box center [604, 125] width 24 height 16
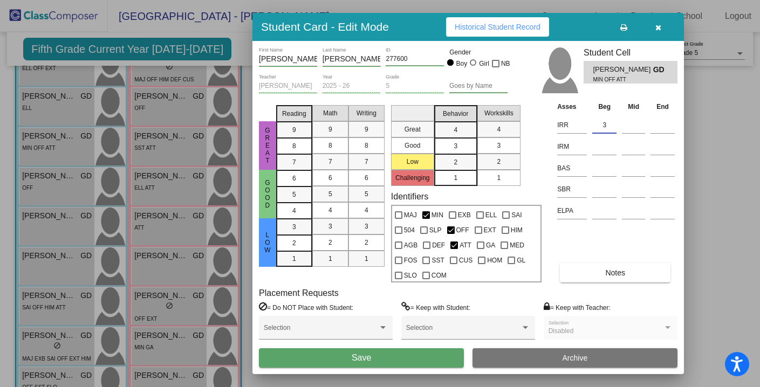
type input "3"
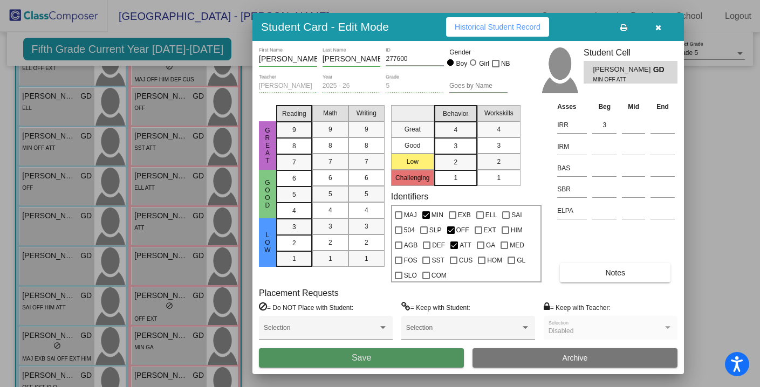
click at [385, 354] on button "Save" at bounding box center [361, 357] width 205 height 19
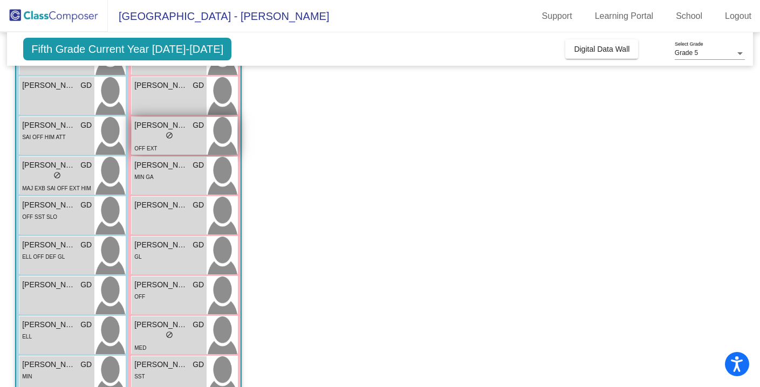
scroll to position [441, 0]
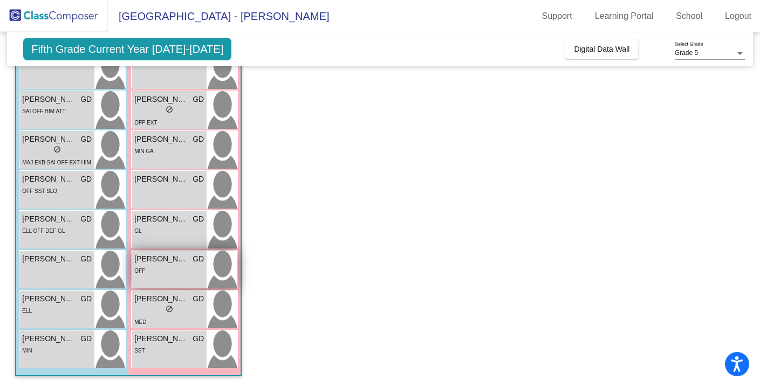
click at [175, 261] on span "[PERSON_NAME]" at bounding box center [161, 258] width 54 height 11
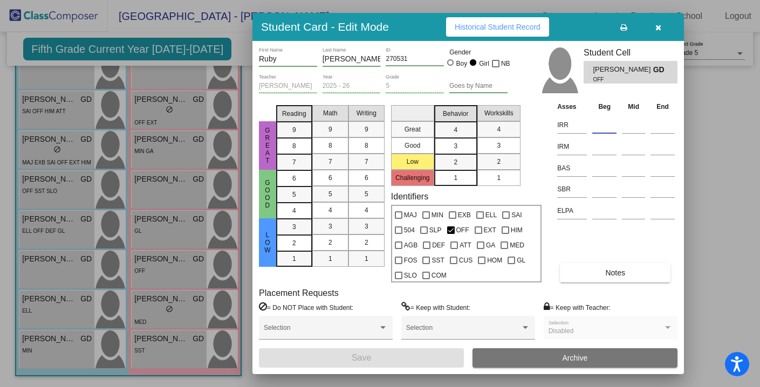
click at [605, 123] on input at bounding box center [604, 125] width 24 height 16
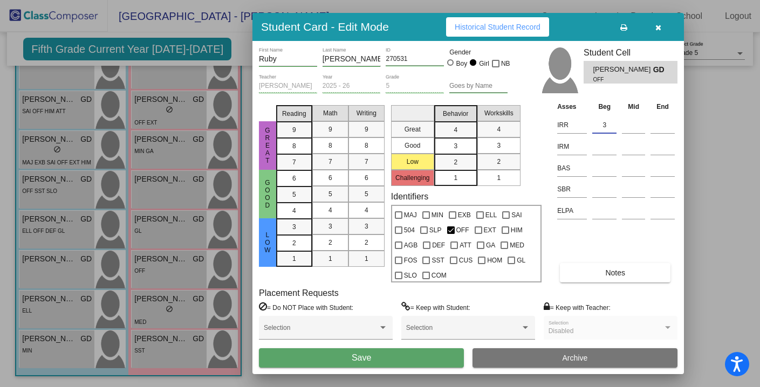
type input "3"
click at [436, 350] on button "Save" at bounding box center [361, 357] width 205 height 19
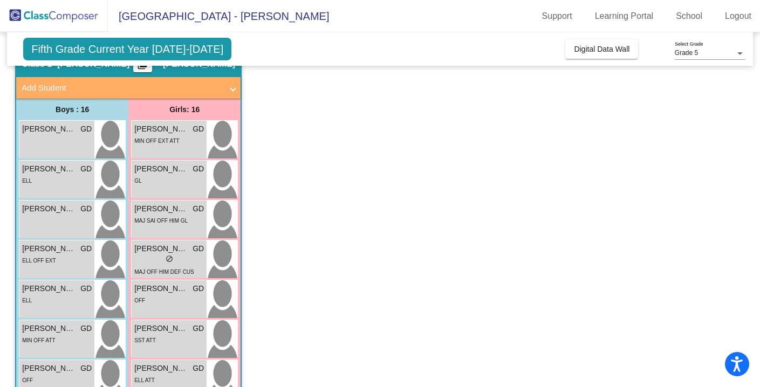
scroll to position [53, 0]
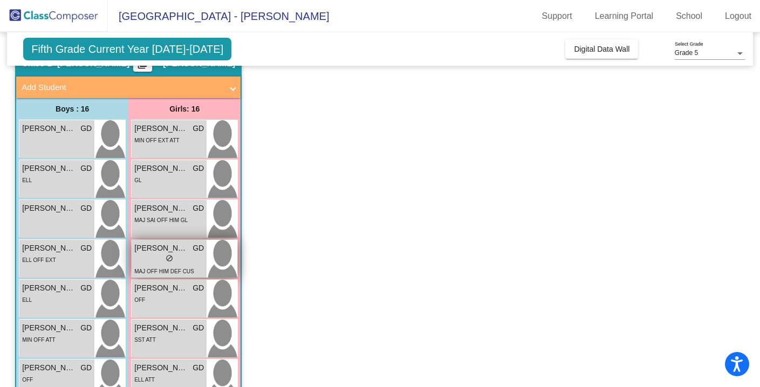
click at [185, 258] on div "lock do_not_disturb_alt" at bounding box center [169, 259] width 70 height 11
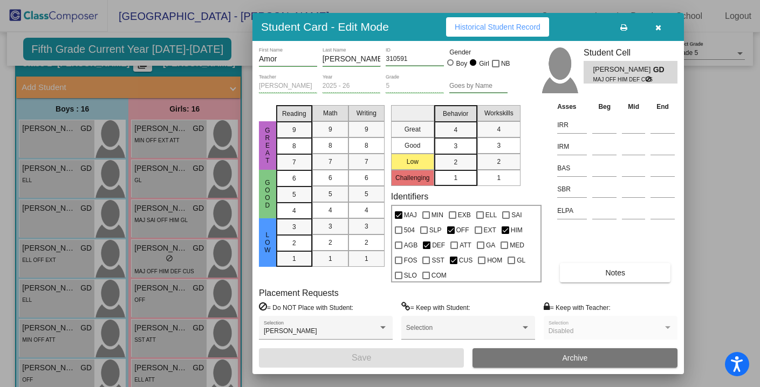
click at [524, 356] on button "Archive" at bounding box center [574, 357] width 205 height 19
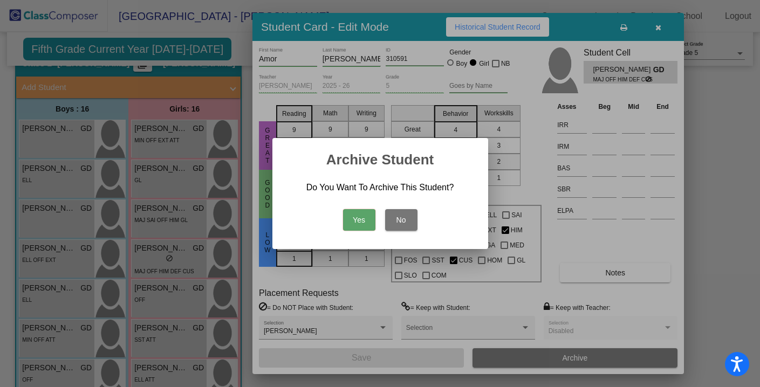
click at [357, 216] on button "Yes" at bounding box center [359, 220] width 32 height 22
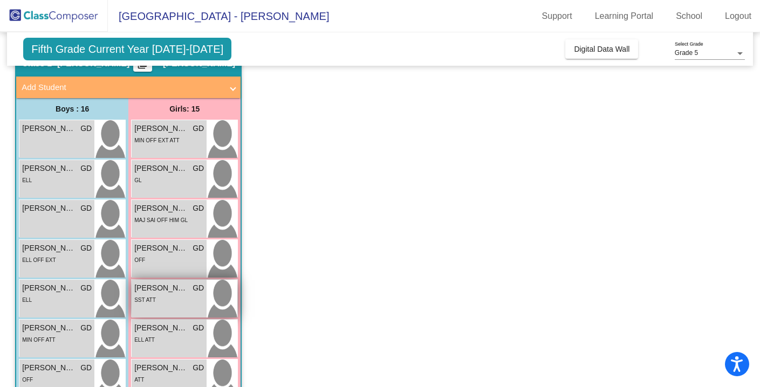
click at [167, 293] on span "[PERSON_NAME]" at bounding box center [161, 288] width 54 height 11
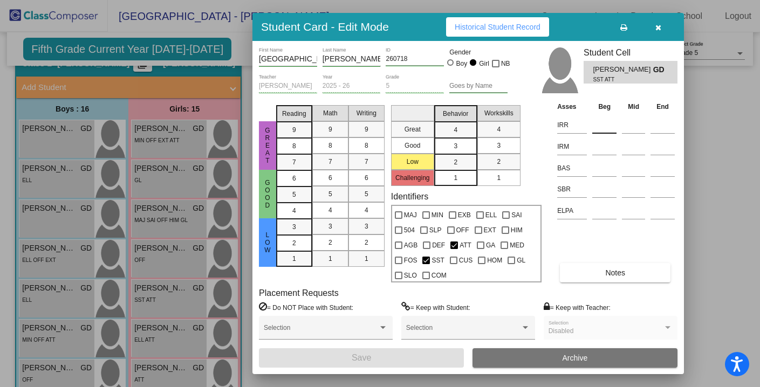
click at [603, 116] on div at bounding box center [604, 122] width 24 height 19
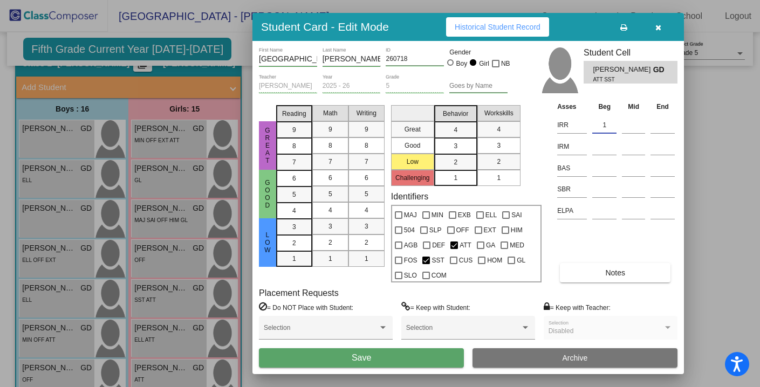
type input "1"
click at [404, 359] on button "Save" at bounding box center [361, 357] width 205 height 19
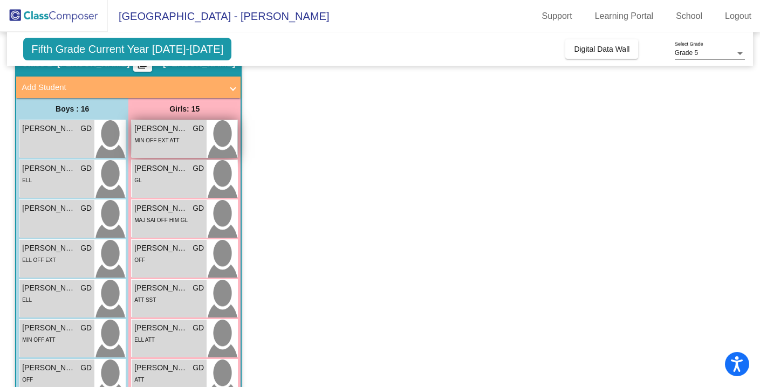
click at [170, 134] on div "MIN OFF EXT ATT" at bounding box center [156, 139] width 45 height 11
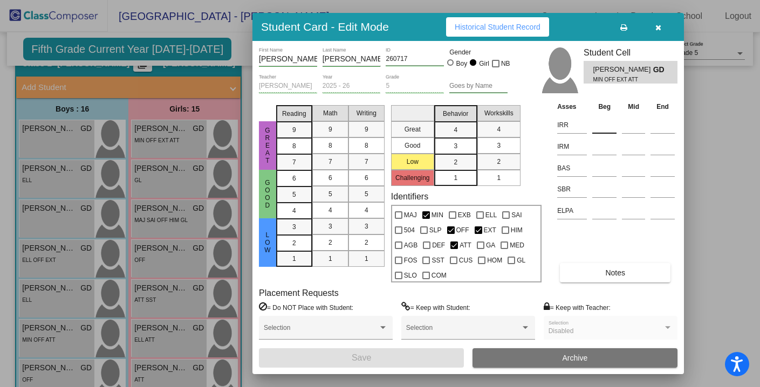
click at [603, 127] on input at bounding box center [604, 125] width 24 height 16
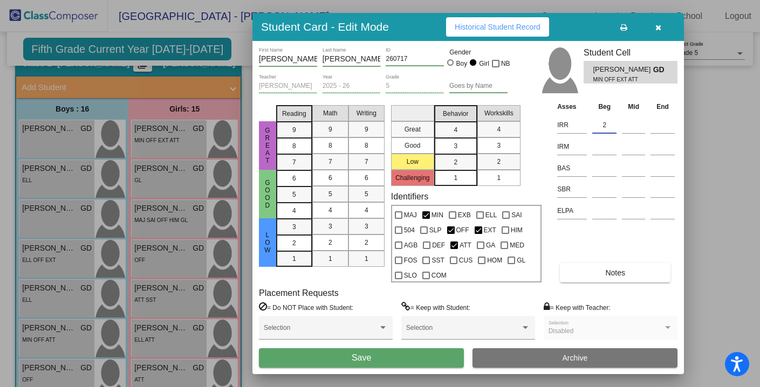
type input "2"
click at [424, 359] on button "Save" at bounding box center [361, 357] width 205 height 19
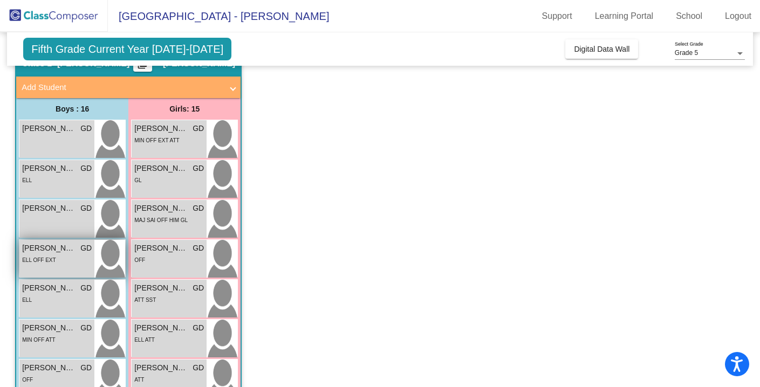
click at [59, 258] on div "ELL OFF EXT" at bounding box center [57, 259] width 70 height 11
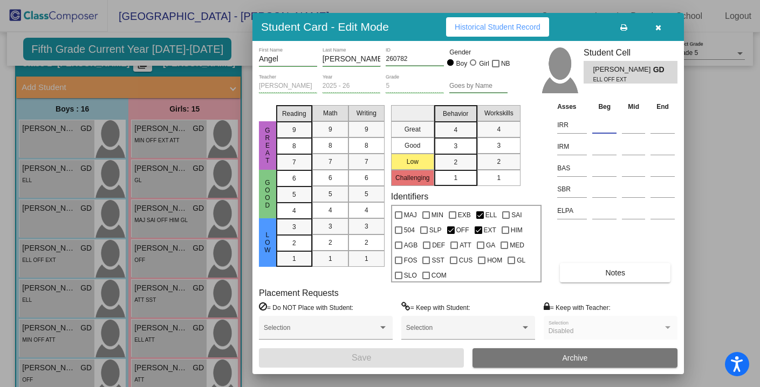
click at [601, 126] on input at bounding box center [604, 125] width 24 height 16
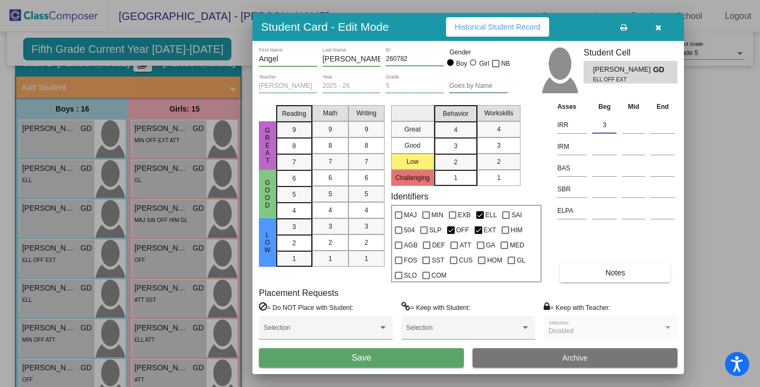
type input "3"
click at [414, 362] on button "Save" at bounding box center [361, 357] width 205 height 19
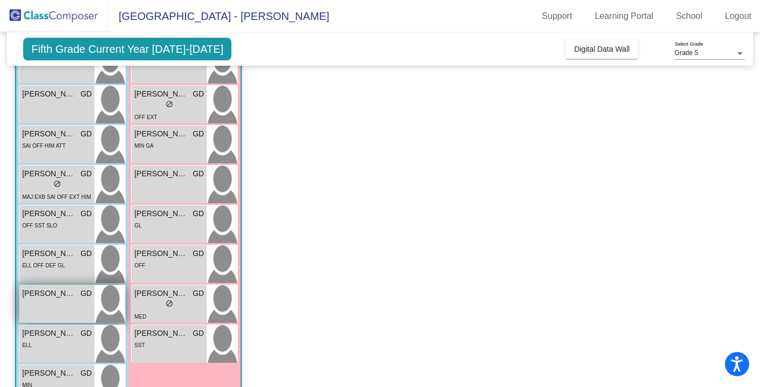
scroll to position [441, 0]
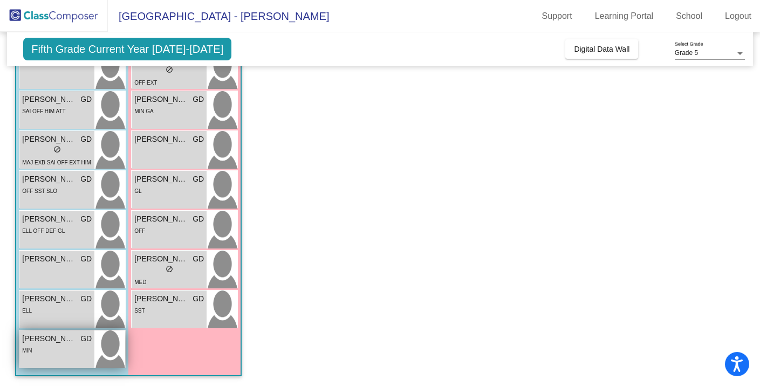
click at [49, 351] on div "MIN" at bounding box center [57, 350] width 70 height 11
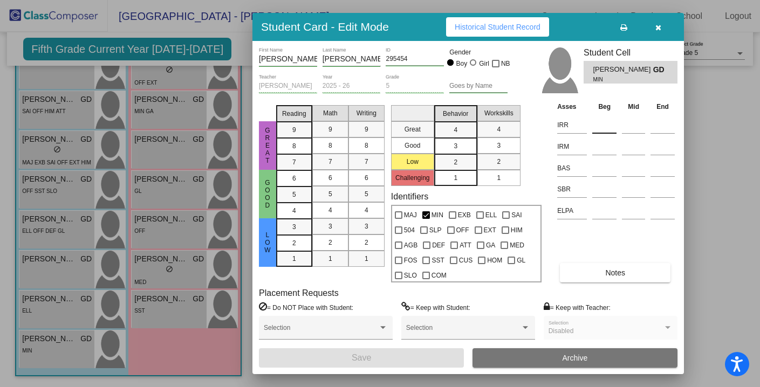
click at [601, 125] on input at bounding box center [604, 125] width 24 height 16
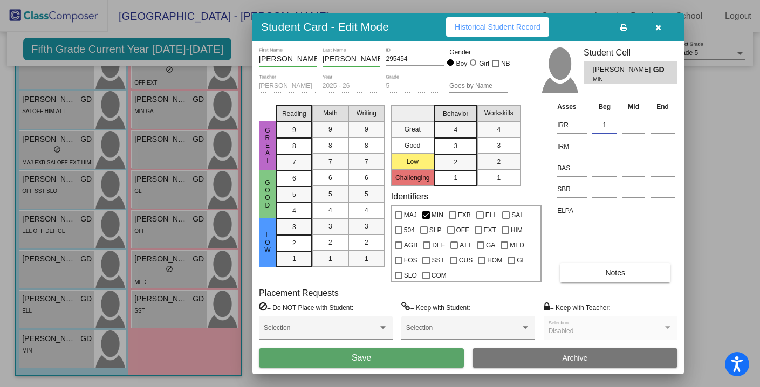
type input "1"
click at [390, 360] on button "Save" at bounding box center [361, 357] width 205 height 19
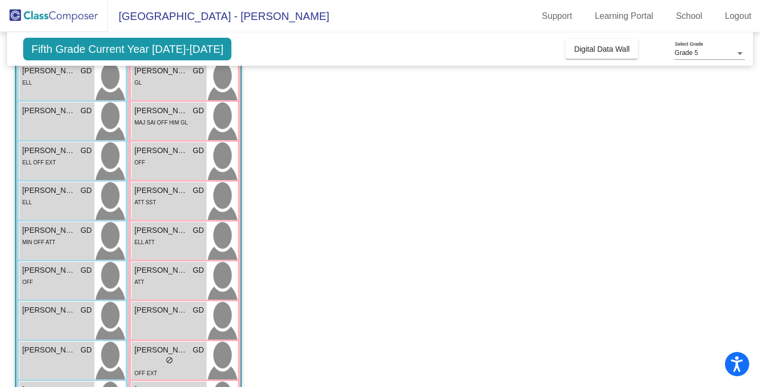
scroll to position [150, 0]
click at [173, 116] on span "[PERSON_NAME]" at bounding box center [161, 111] width 54 height 11
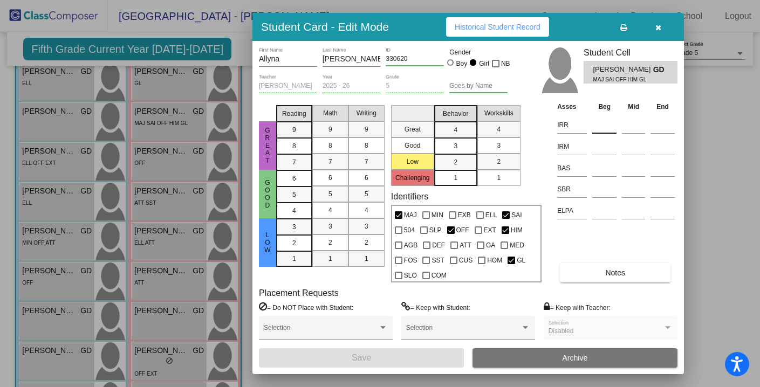
click at [603, 123] on input at bounding box center [604, 125] width 24 height 16
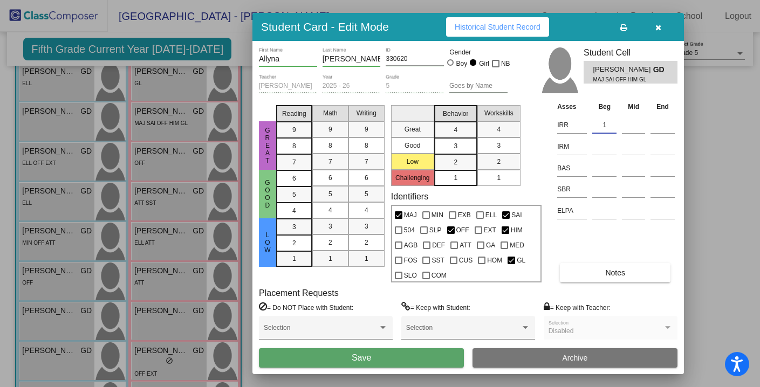
type input "1"
click at [359, 347] on div "Selection" at bounding box center [326, 332] width 134 height 33
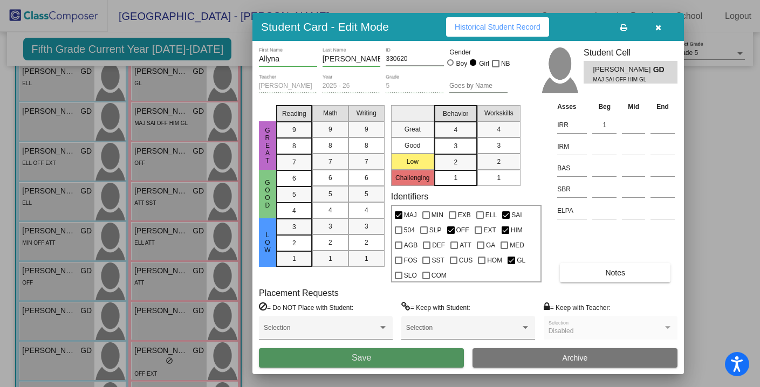
click at [359, 358] on span "Save" at bounding box center [361, 357] width 19 height 9
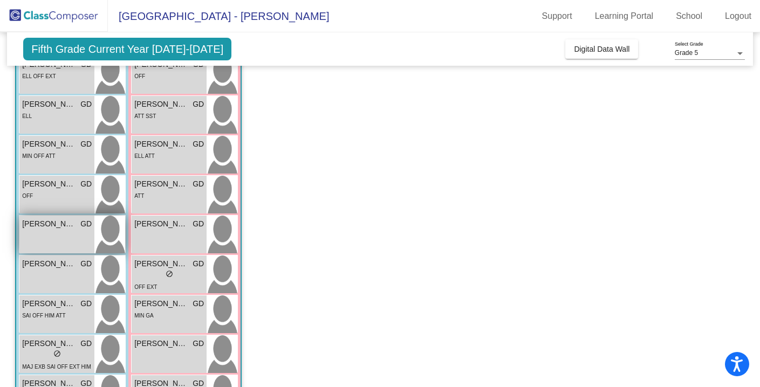
scroll to position [238, 0]
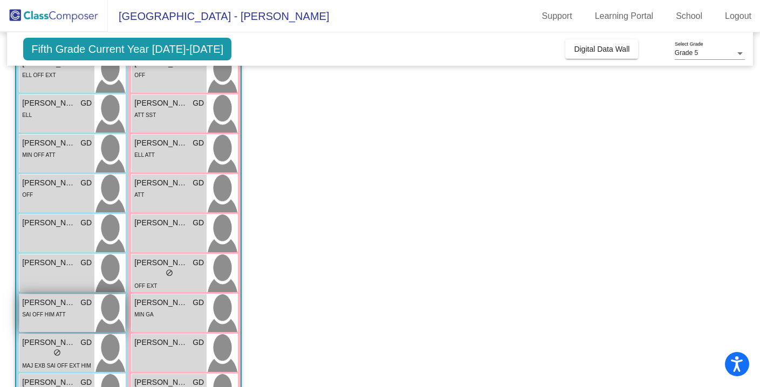
click at [56, 307] on span "[PERSON_NAME] [PERSON_NAME]" at bounding box center [49, 302] width 54 height 11
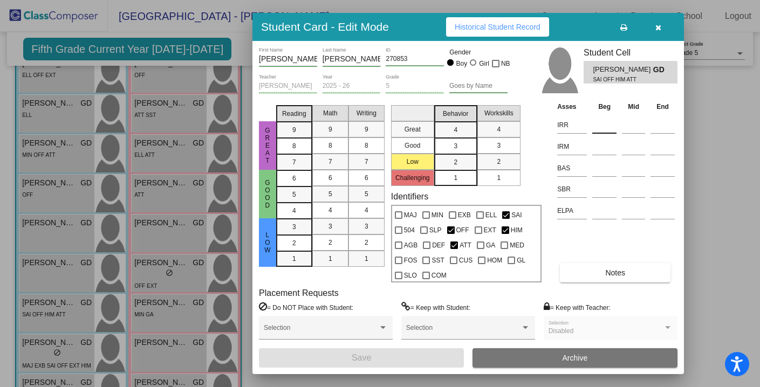
click at [600, 127] on input at bounding box center [604, 125] width 24 height 16
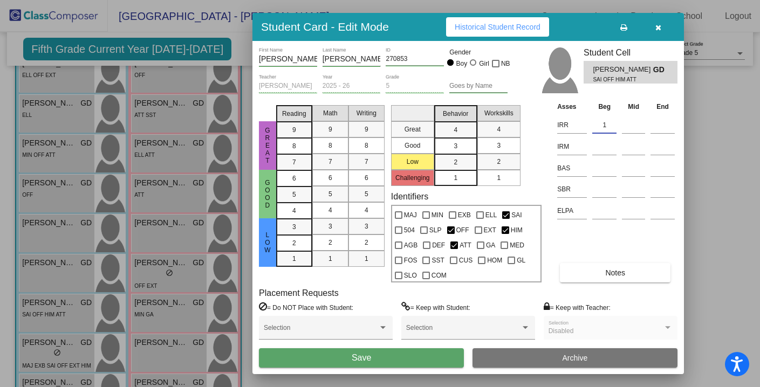
type input "1"
click at [372, 351] on button "Save" at bounding box center [361, 357] width 205 height 19
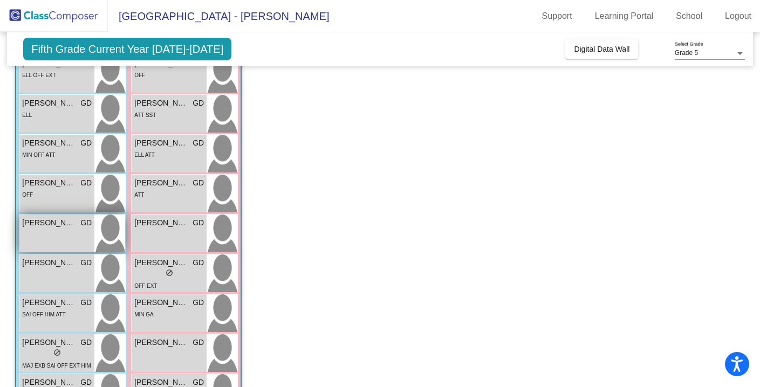
click at [67, 237] on div "[PERSON_NAME] GD lock do_not_disturb_alt" at bounding box center [56, 234] width 75 height 38
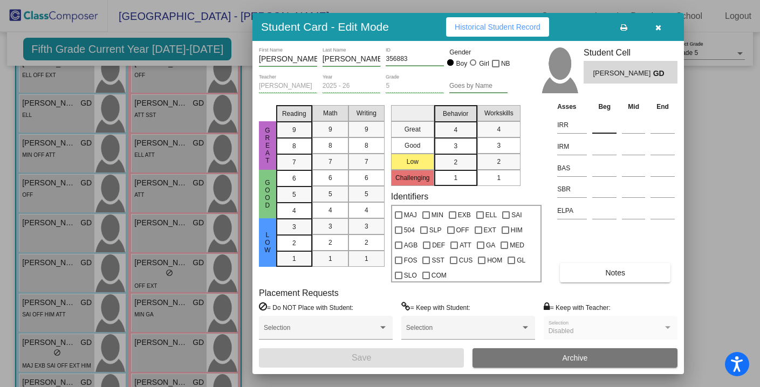
click at [602, 125] on input at bounding box center [604, 125] width 24 height 16
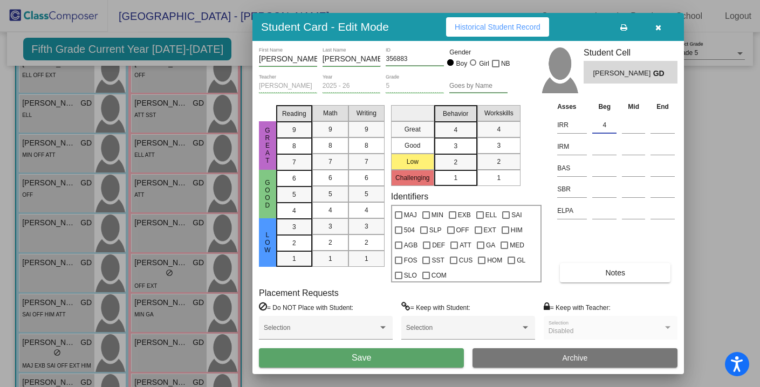
type input "4"
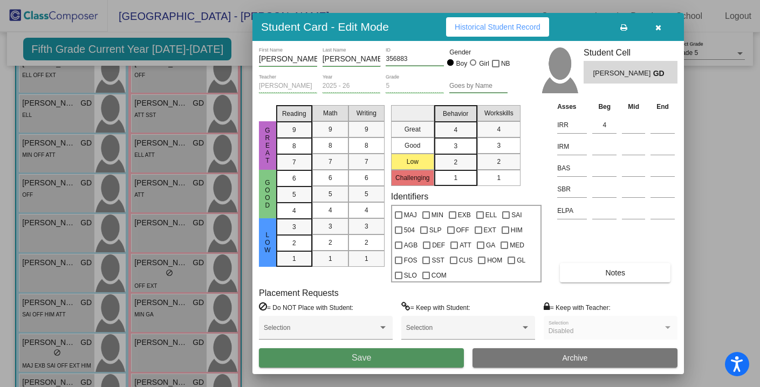
click at [428, 355] on button "Save" at bounding box center [361, 357] width 205 height 19
